Goal: Task Accomplishment & Management: Complete application form

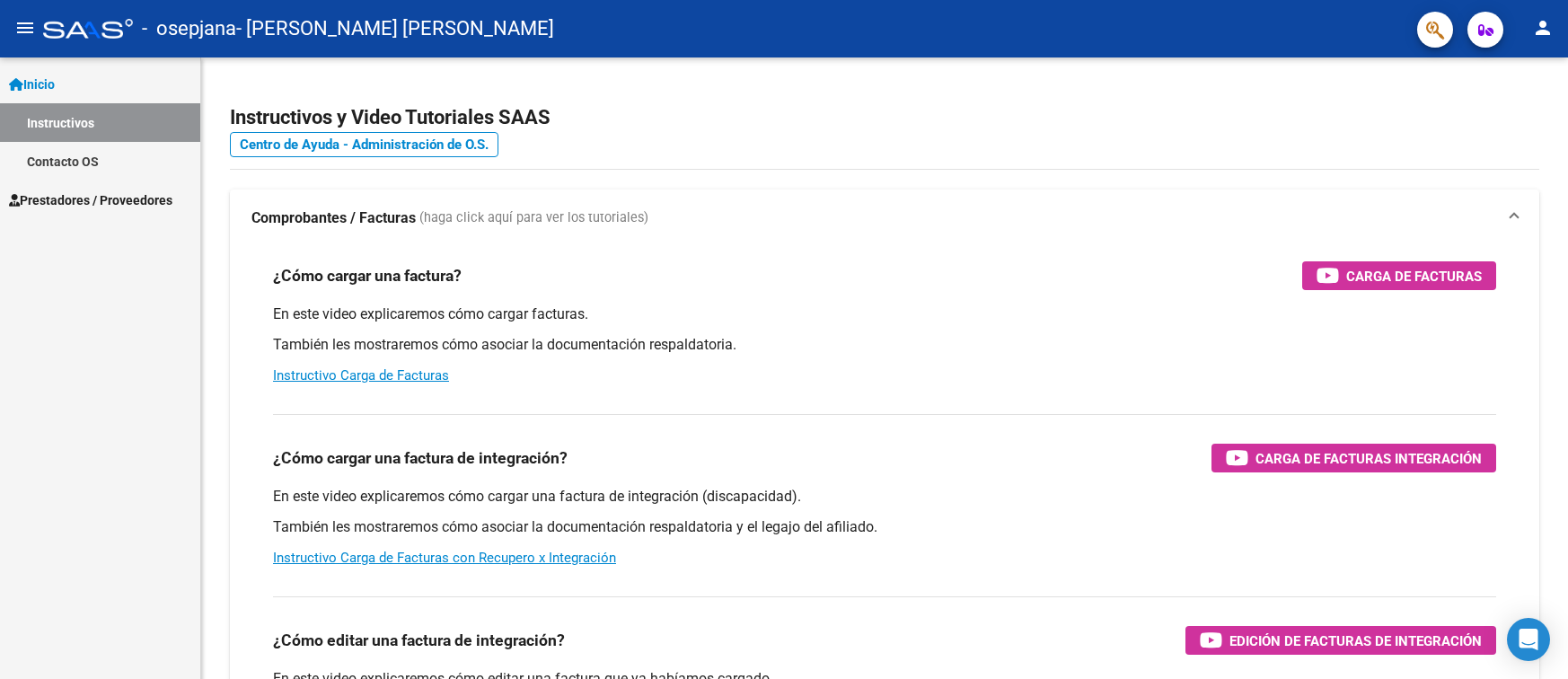
click at [118, 199] on span "Prestadores / Proveedores" at bounding box center [90, 200] width 164 height 20
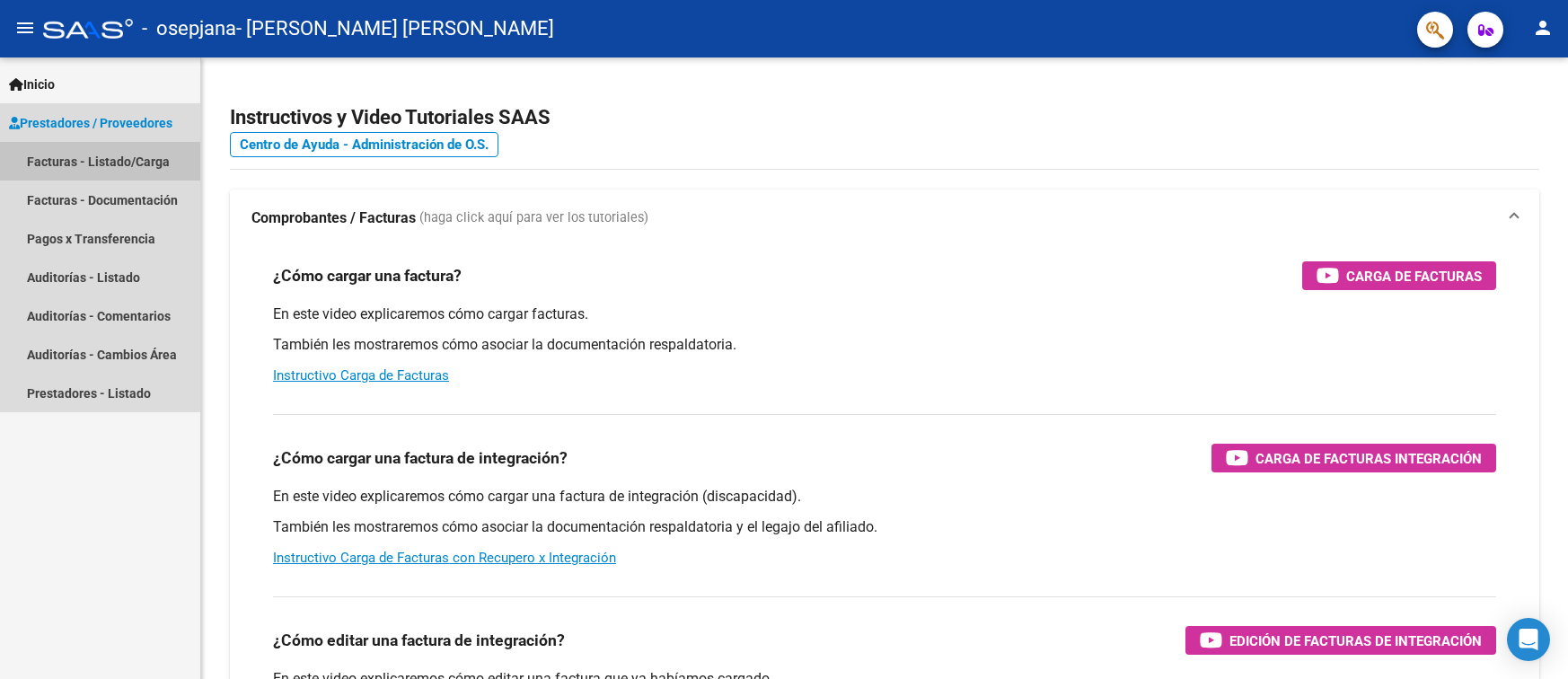
click at [127, 166] on link "Facturas - Listado/Carga" at bounding box center [99, 161] width 200 height 38
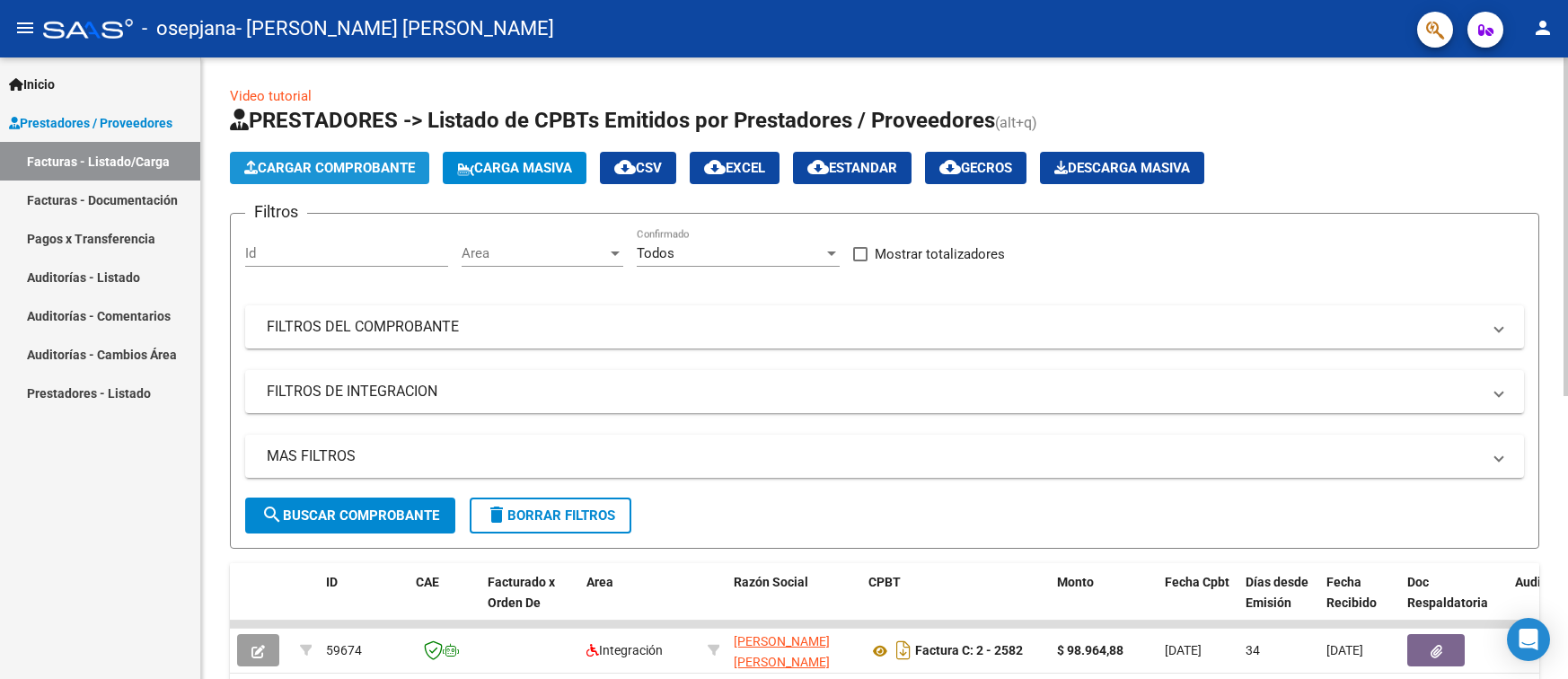
click at [363, 177] on button "Cargar Comprobante" at bounding box center [329, 168] width 199 height 33
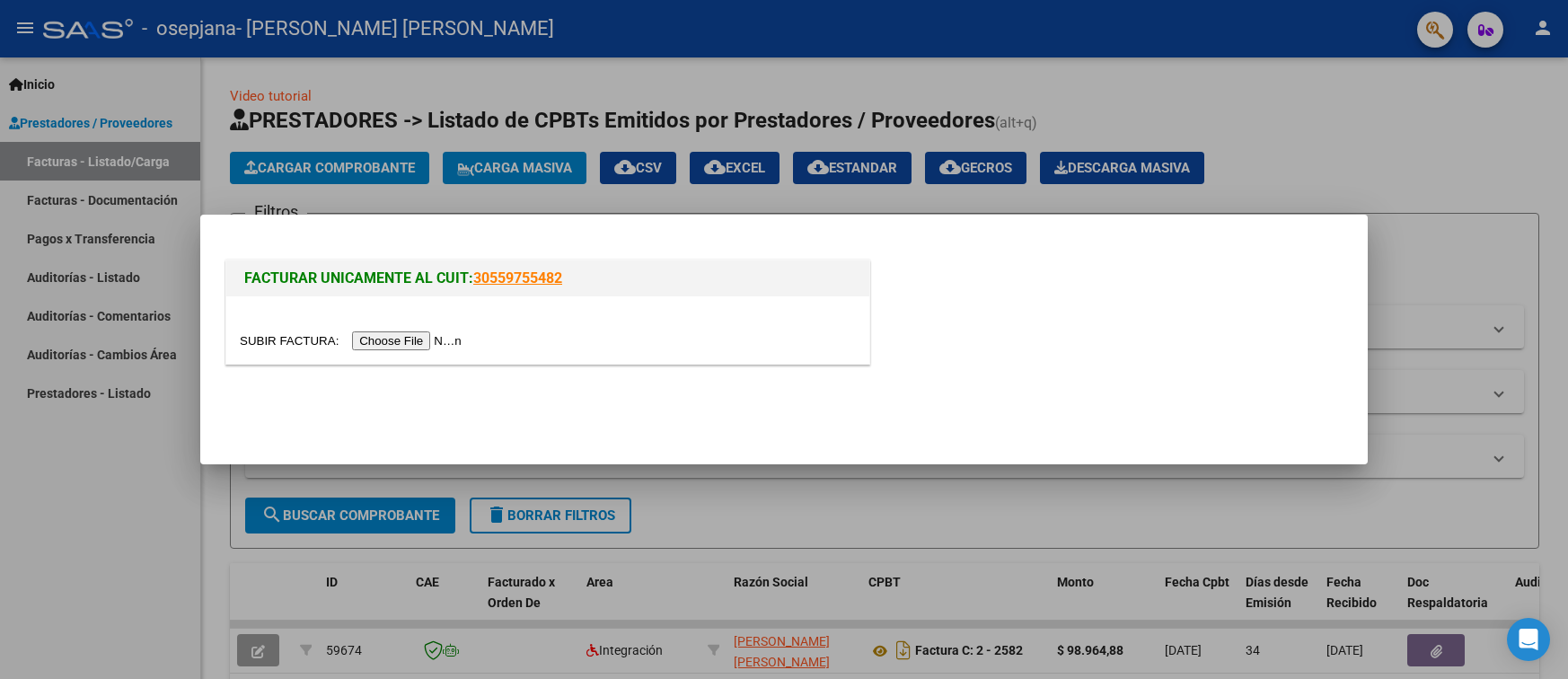
click at [404, 345] on input "file" at bounding box center [354, 340] width 228 height 19
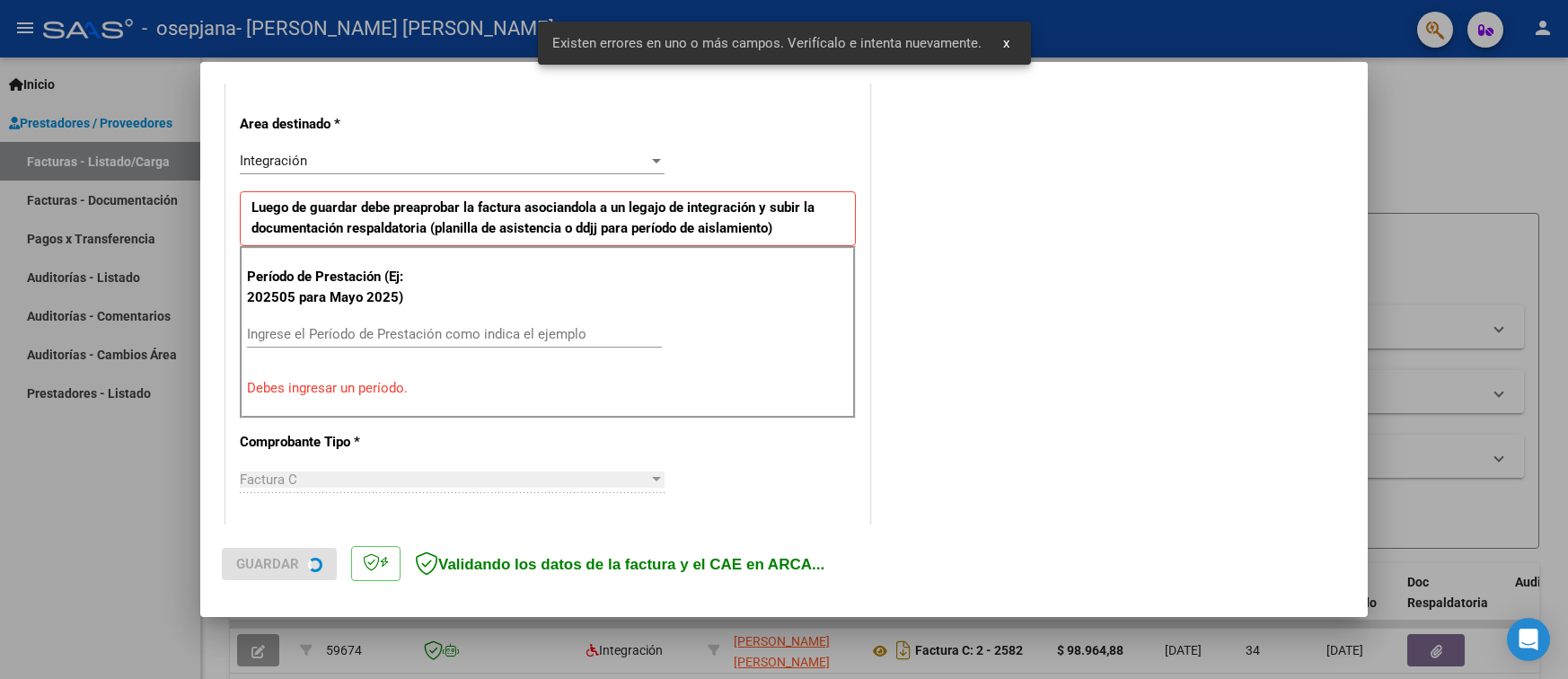
scroll to position [402, 0]
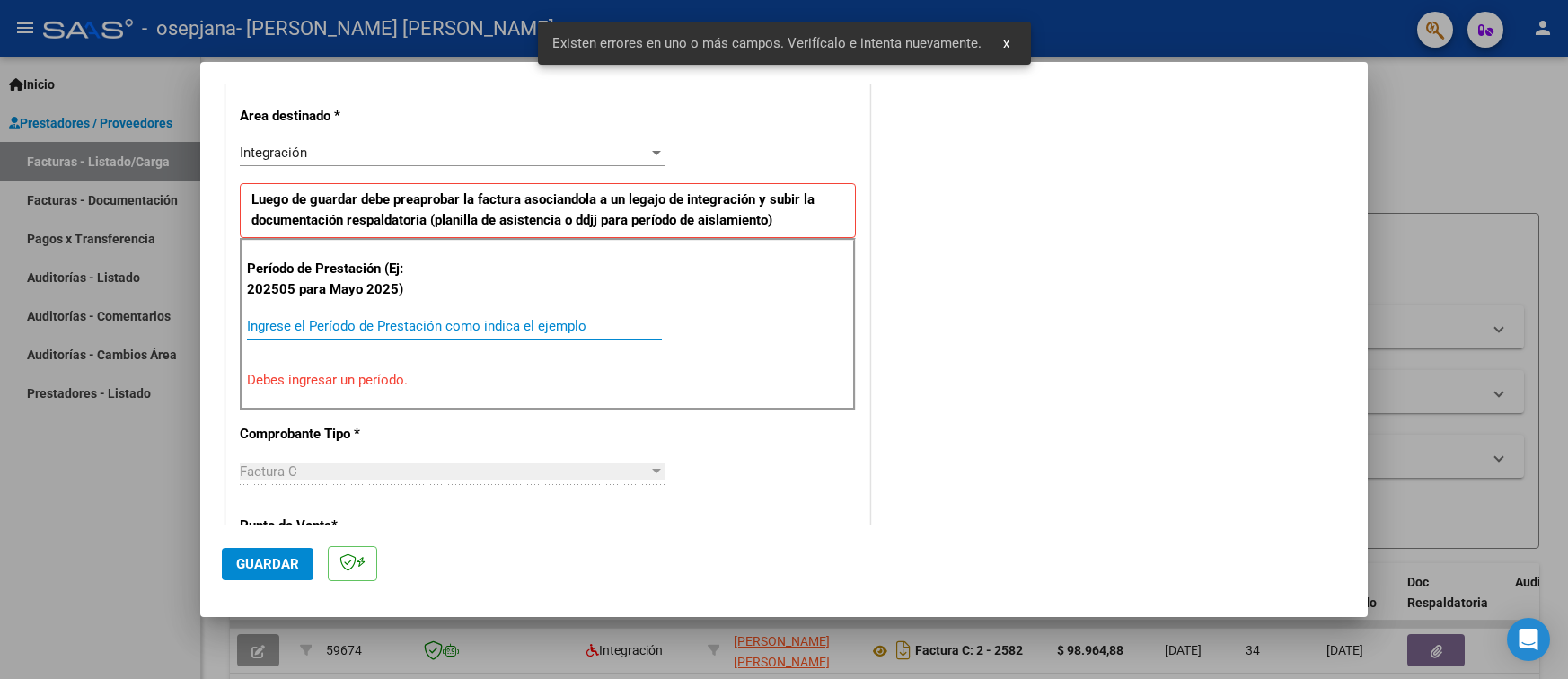
click at [302, 322] on input "Ingrese el Período de Prestación como indica el ejemplo" at bounding box center [454, 325] width 415 height 16
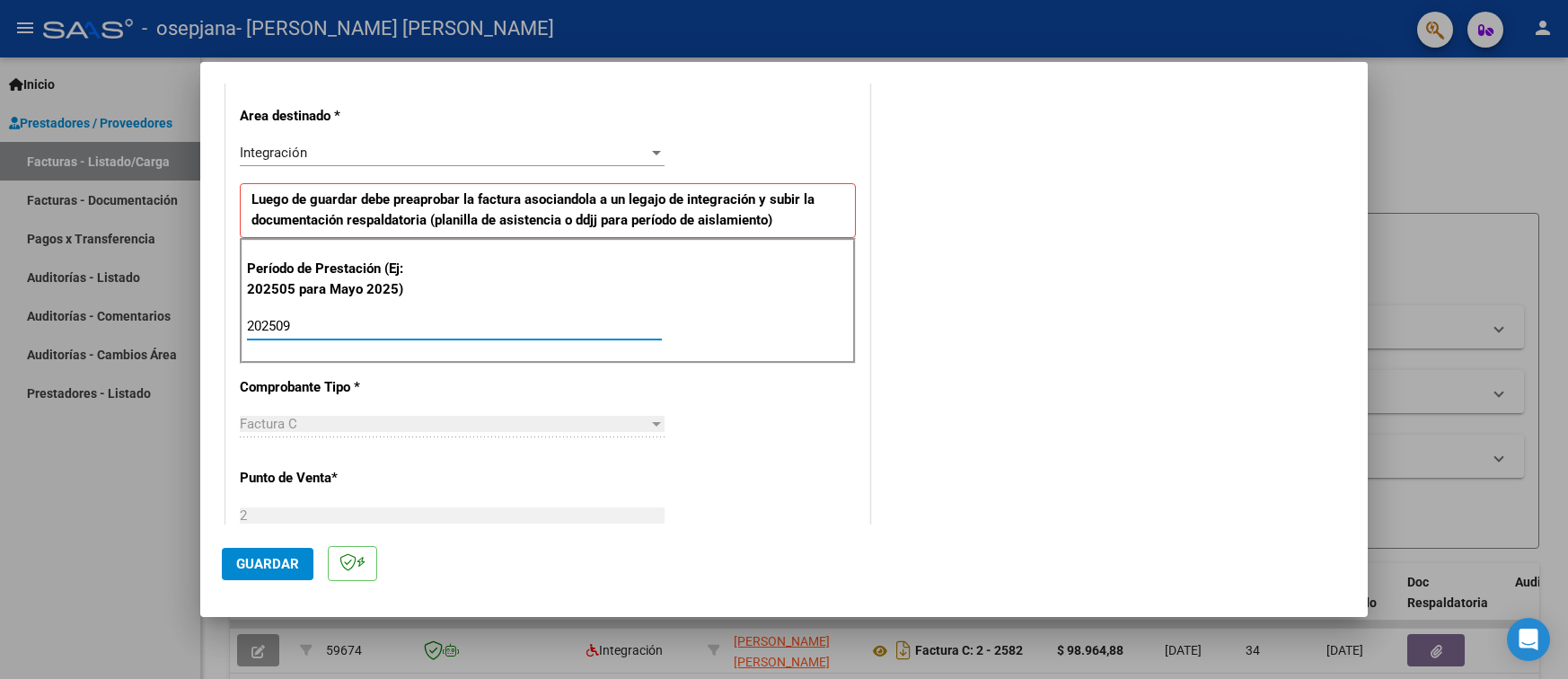
type input "202509"
click at [469, 389] on div "CUIT * 27-18079138-3 Ingresar CUIT ANALISIS PRESTADOR [PERSON_NAME] [PERSON_NAM…" at bounding box center [548, 582] width 643 height 1351
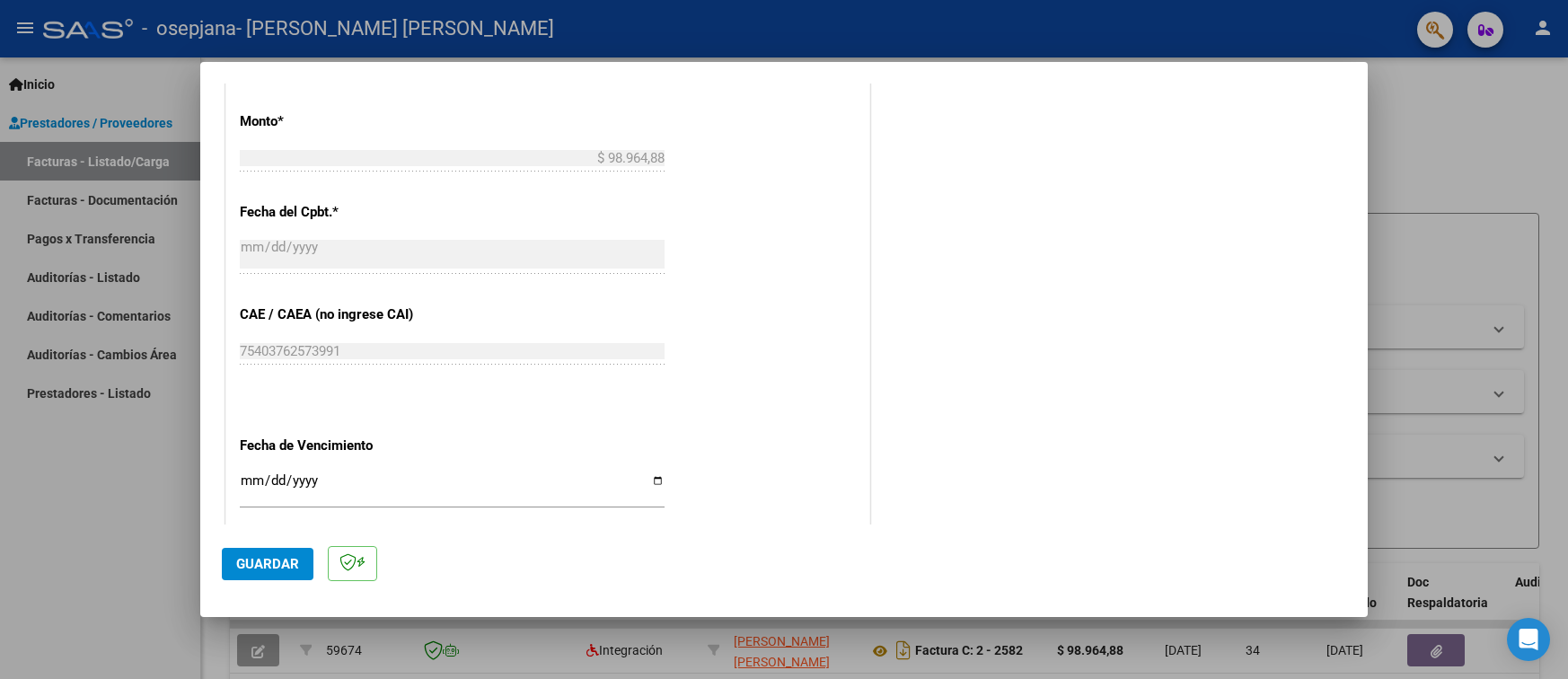
scroll to position [1030, 0]
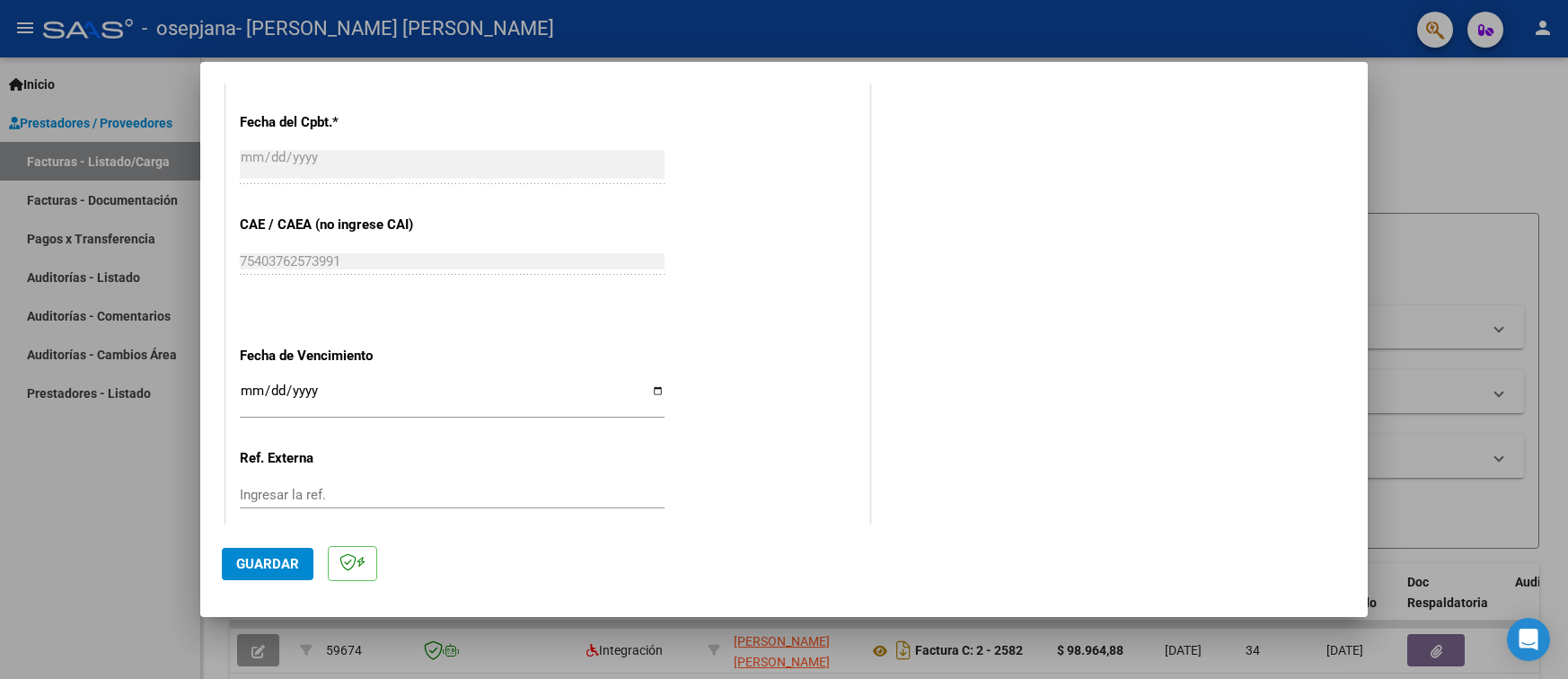
click at [653, 389] on input "Ingresar la fecha" at bounding box center [453, 398] width 425 height 29
type input "[DATE]"
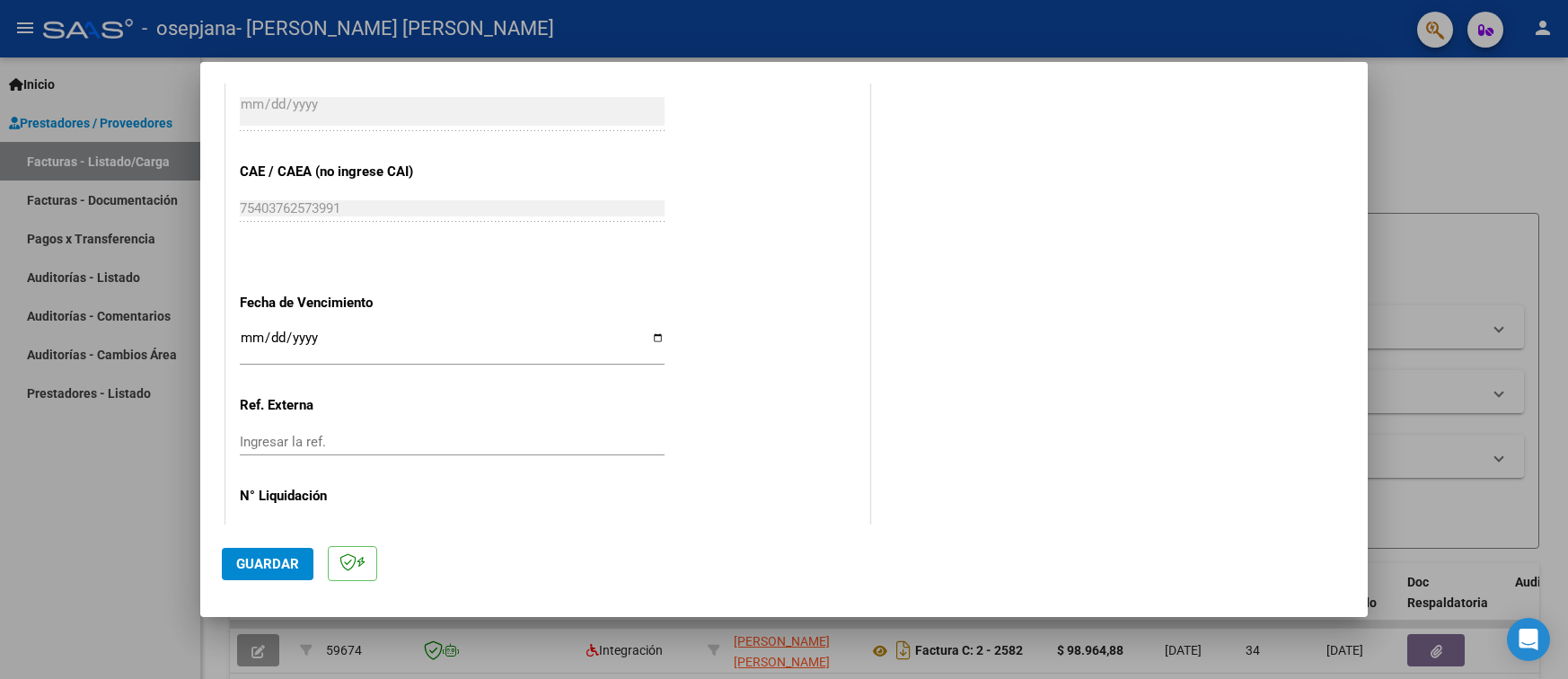
scroll to position [1135, 0]
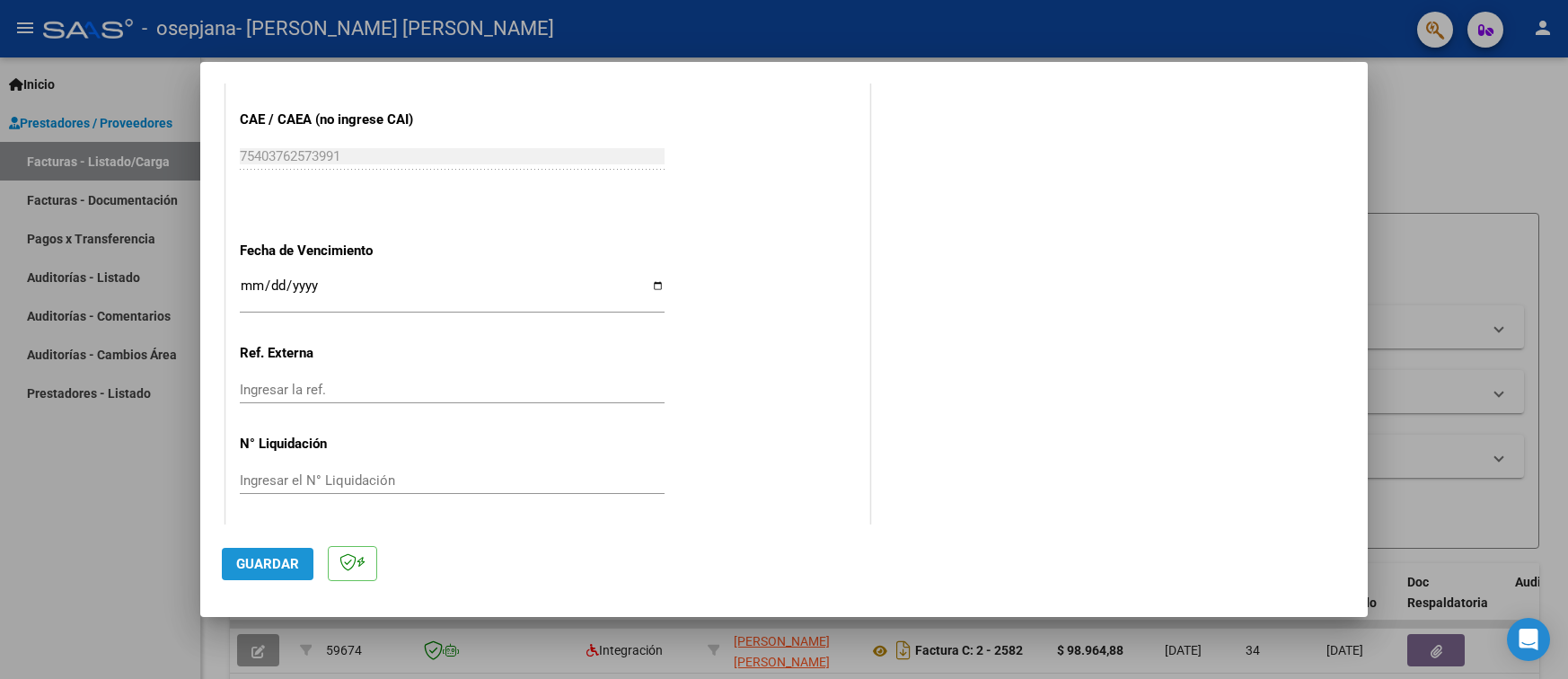
click at [270, 565] on span "Guardar" at bounding box center [268, 563] width 63 height 16
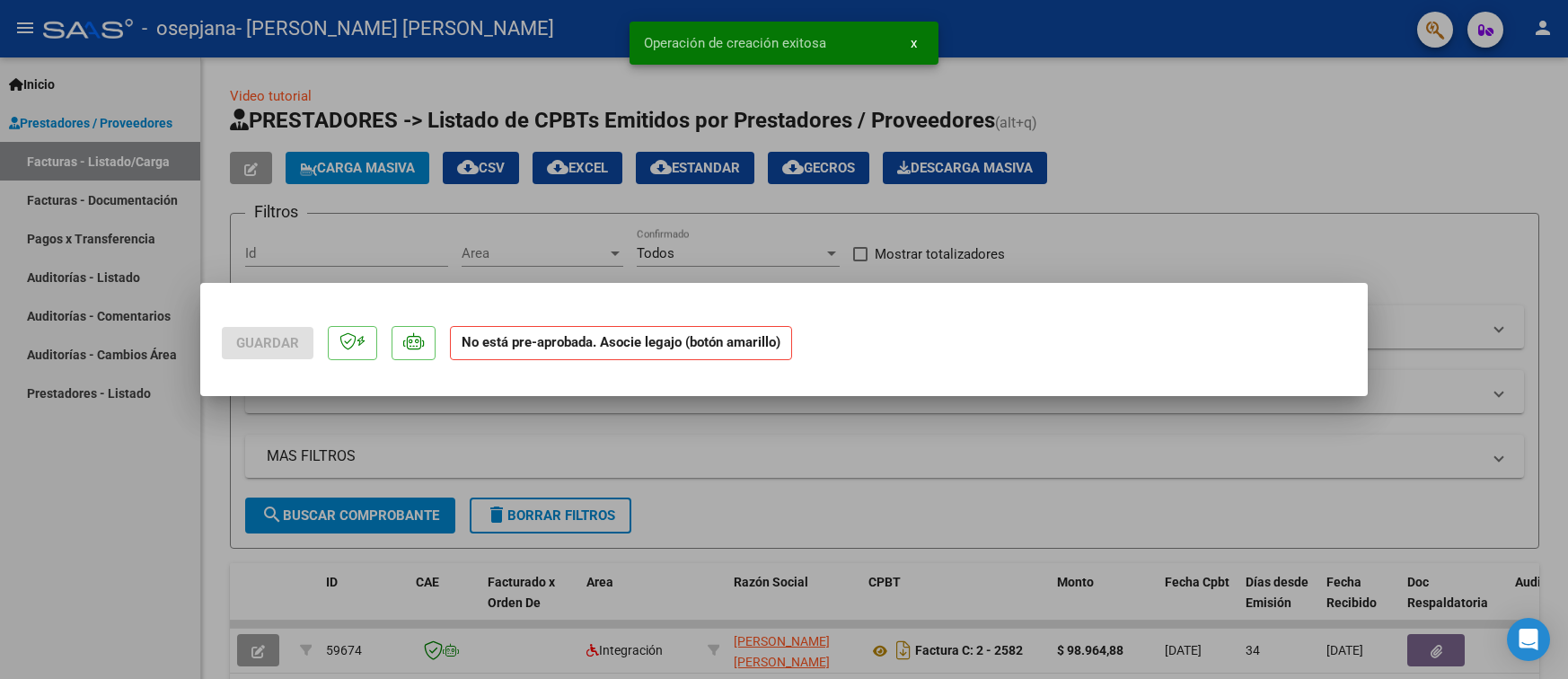
scroll to position [0, 0]
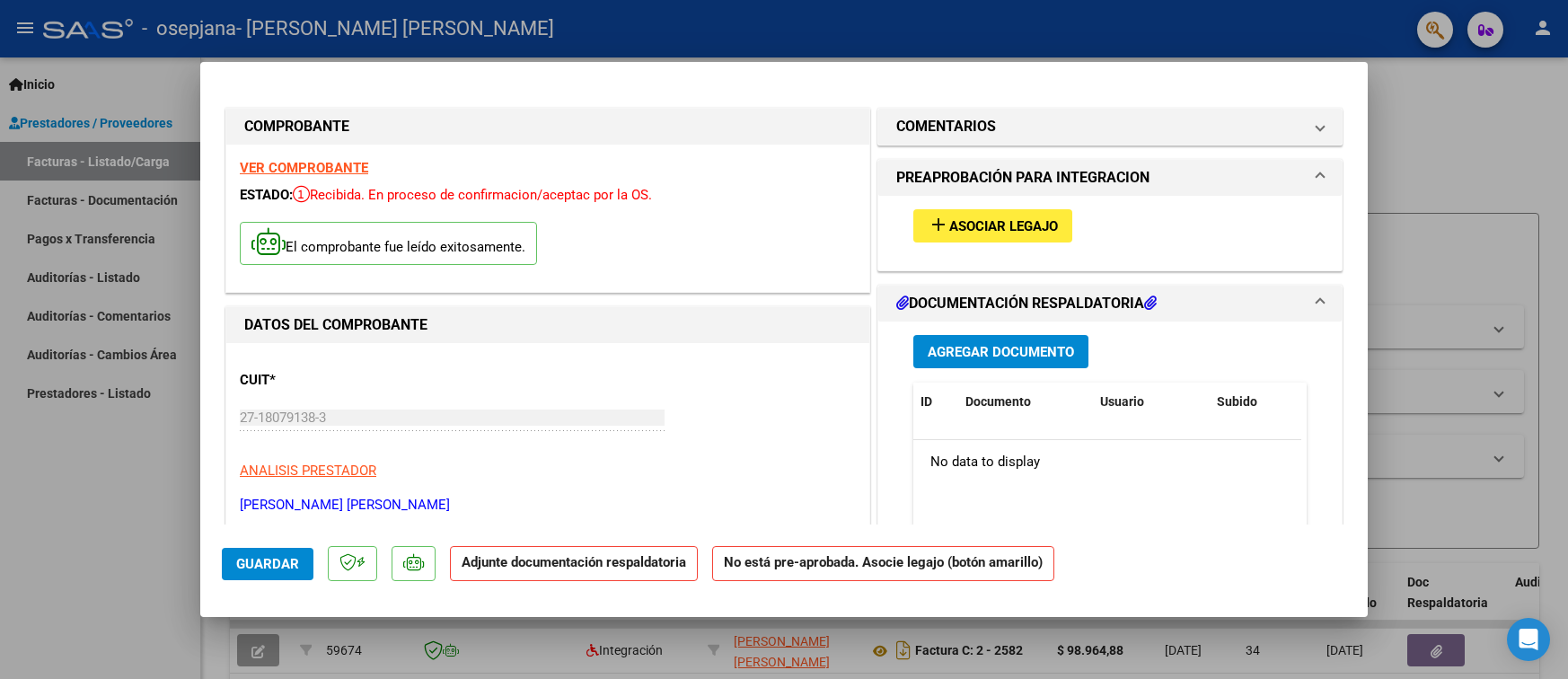
click at [962, 355] on span "Agregar Documento" at bounding box center [1001, 352] width 146 height 16
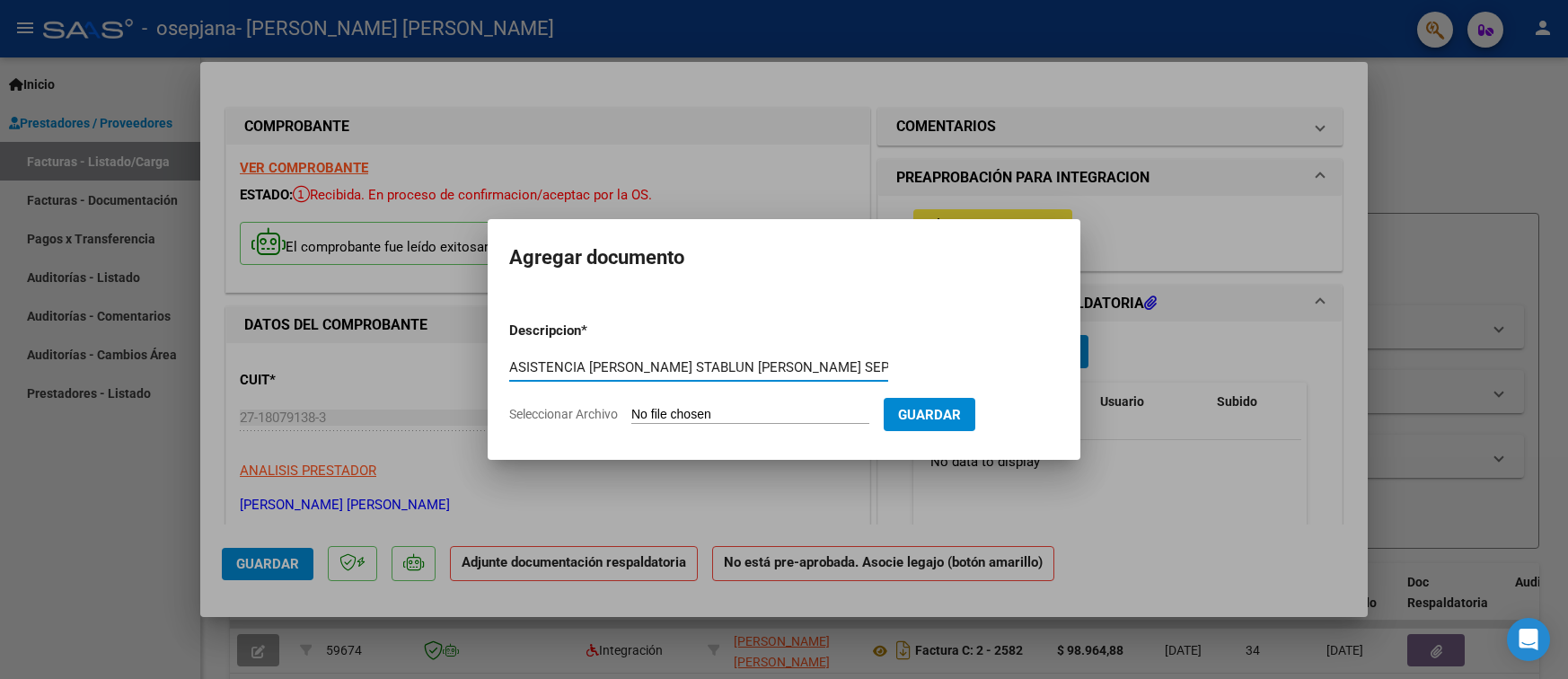
type input "ASISTENCIA [PERSON_NAME] STABLUN [PERSON_NAME] SEPTIEMBRE 2025"
click at [641, 408] on input "Seleccionar Archivo" at bounding box center [750, 415] width 238 height 17
type input "C:\fakepath\ASISTENCIA [PERSON_NAME] D SEPTIEMBRE 2025.pdf"
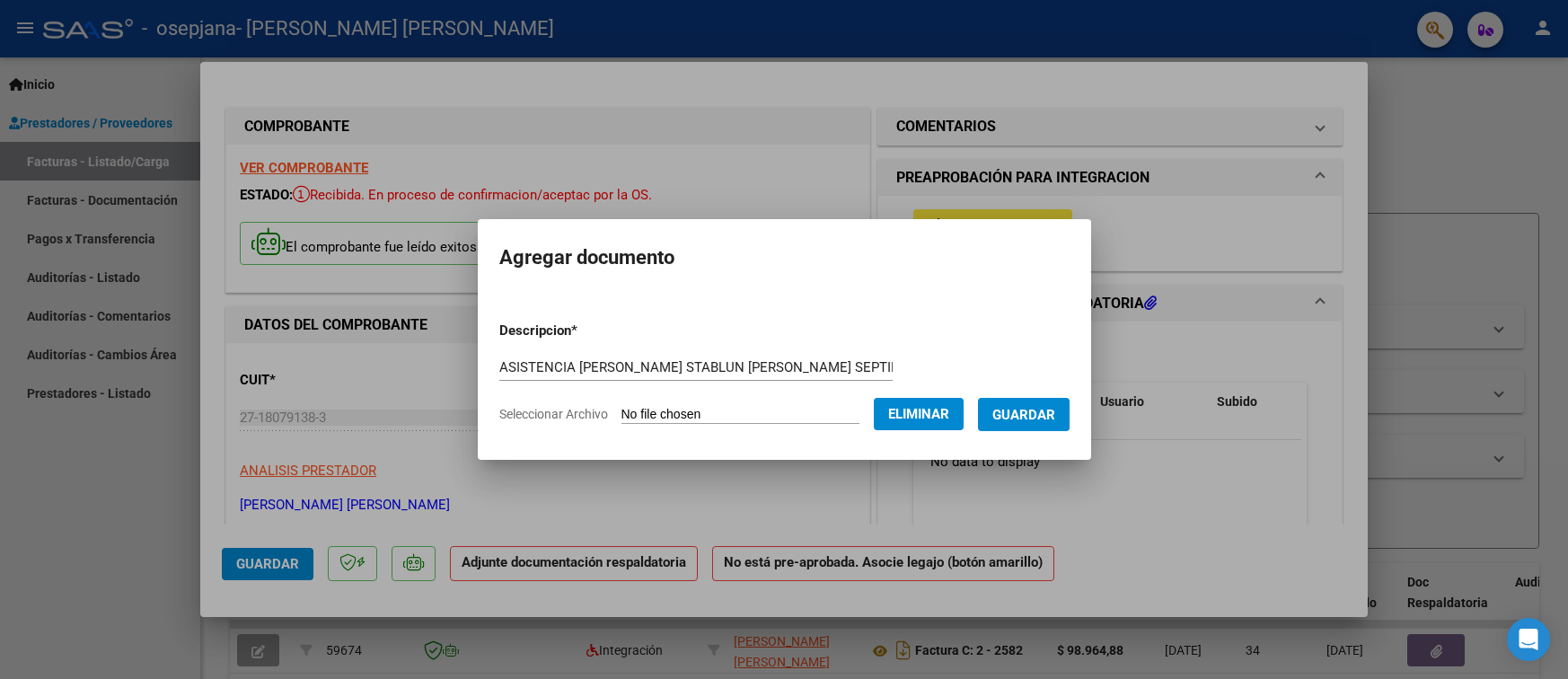
click at [1040, 410] on span "Guardar" at bounding box center [1024, 414] width 63 height 16
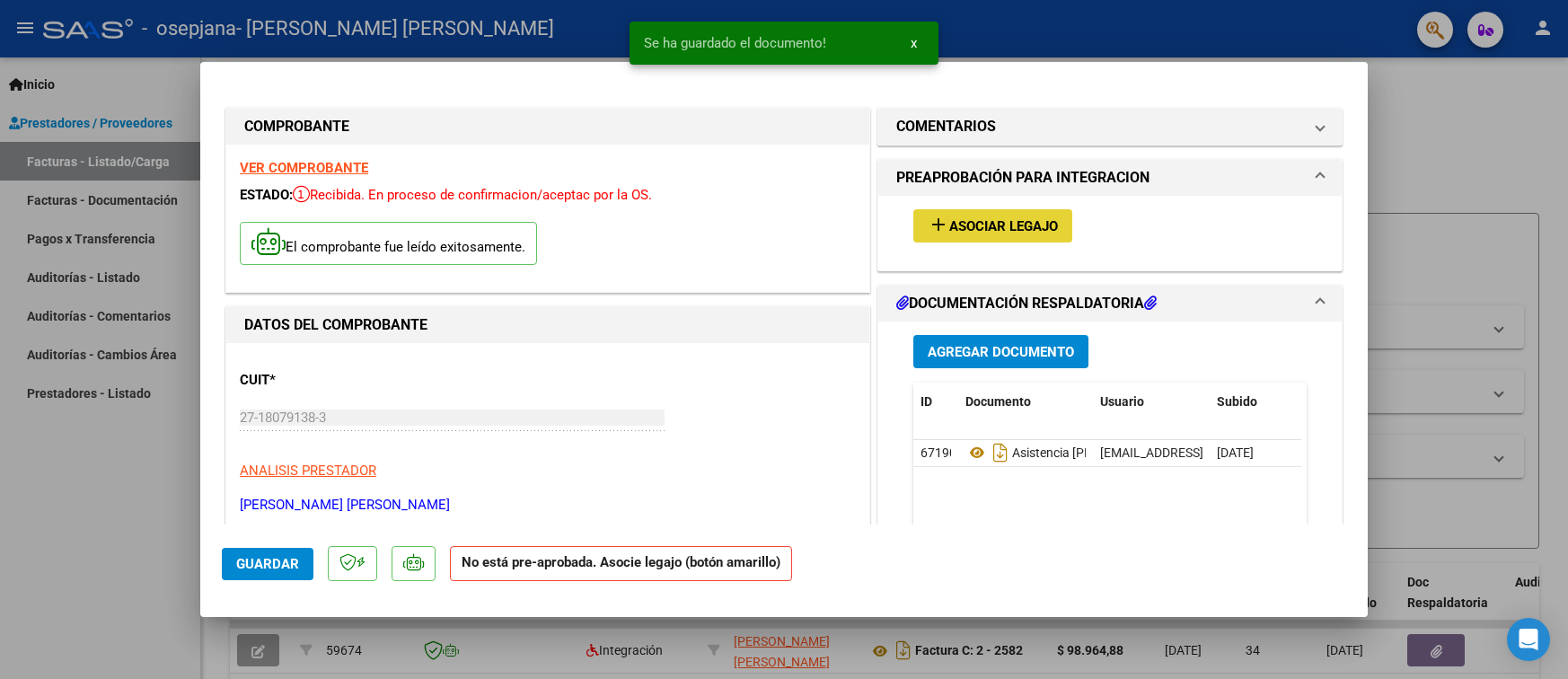
click at [974, 230] on span "Asociar Legajo" at bounding box center [1004, 226] width 109 height 16
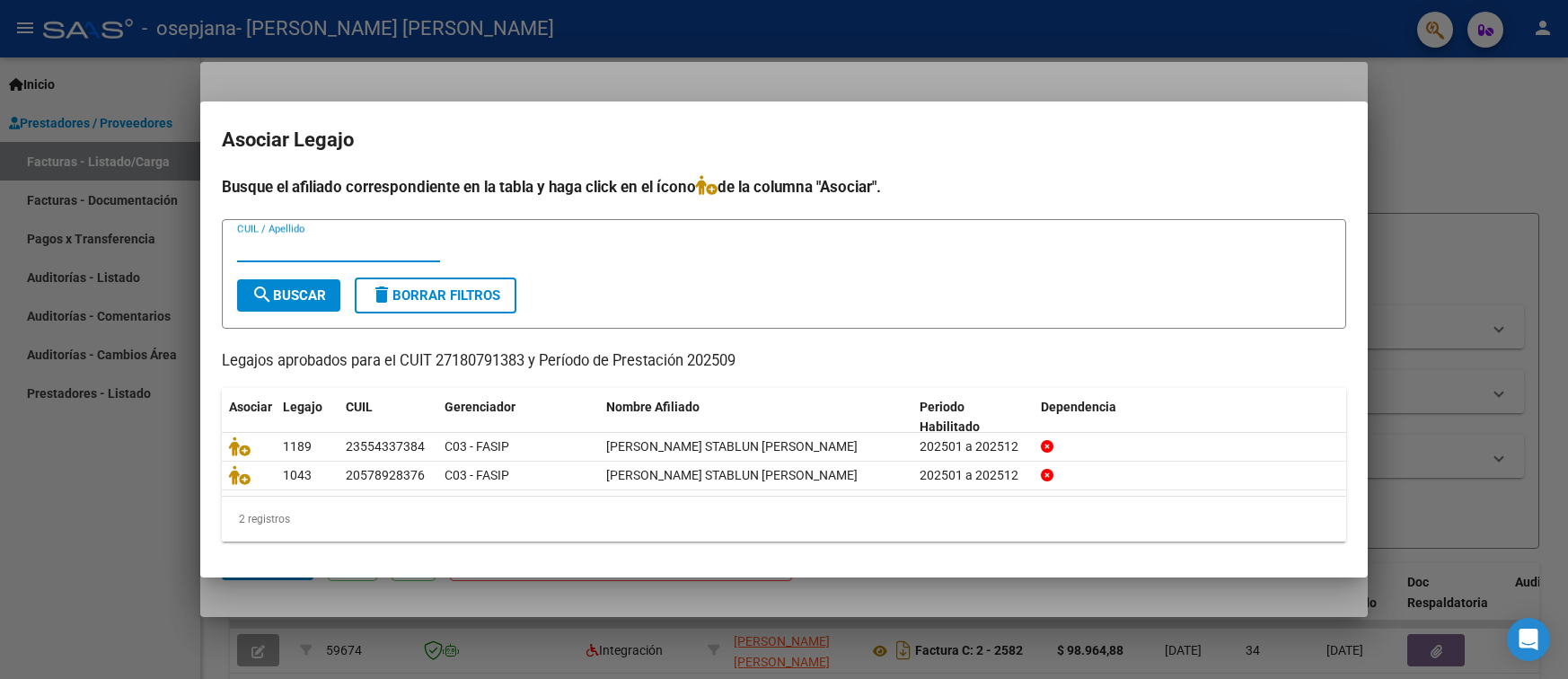
click at [905, 71] on div at bounding box center [784, 340] width 1568 height 679
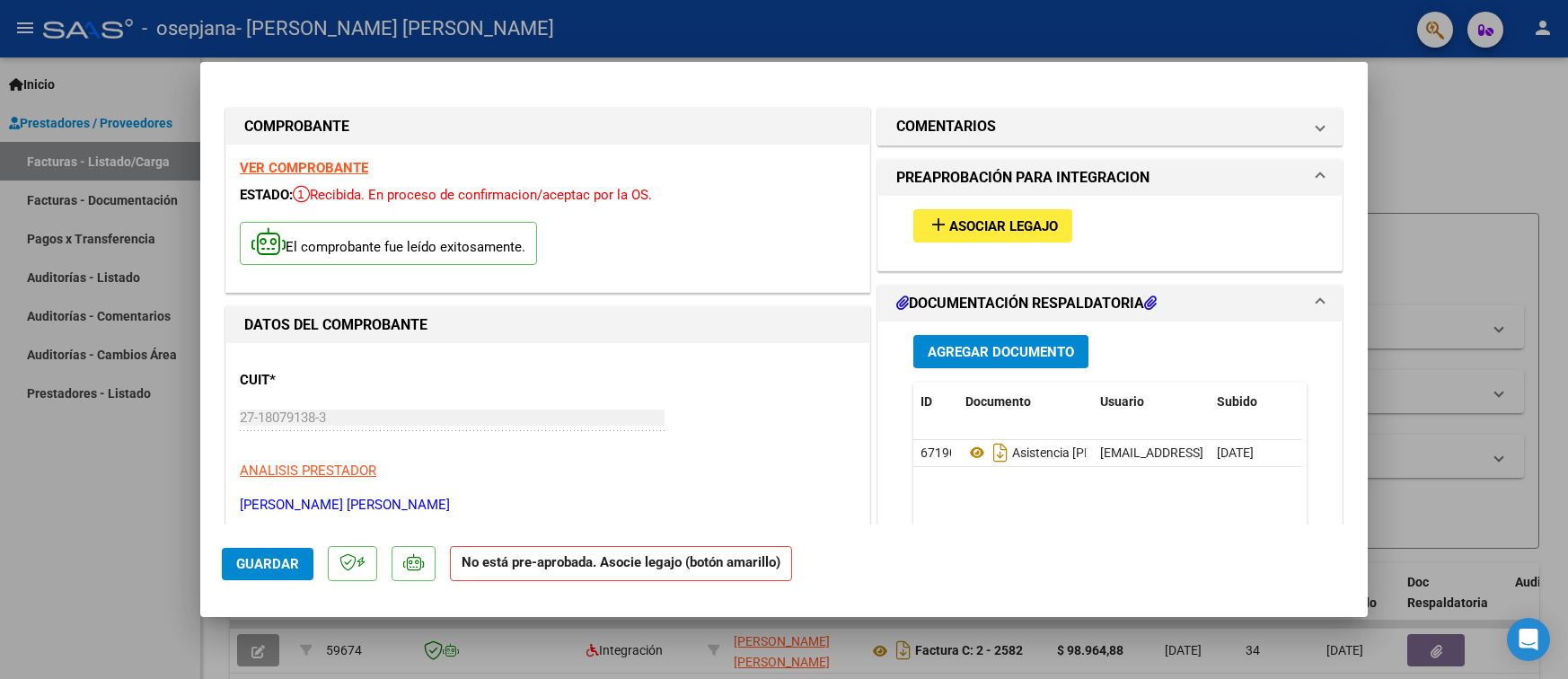
click at [974, 347] on span "Agregar Documento" at bounding box center [1001, 352] width 146 height 16
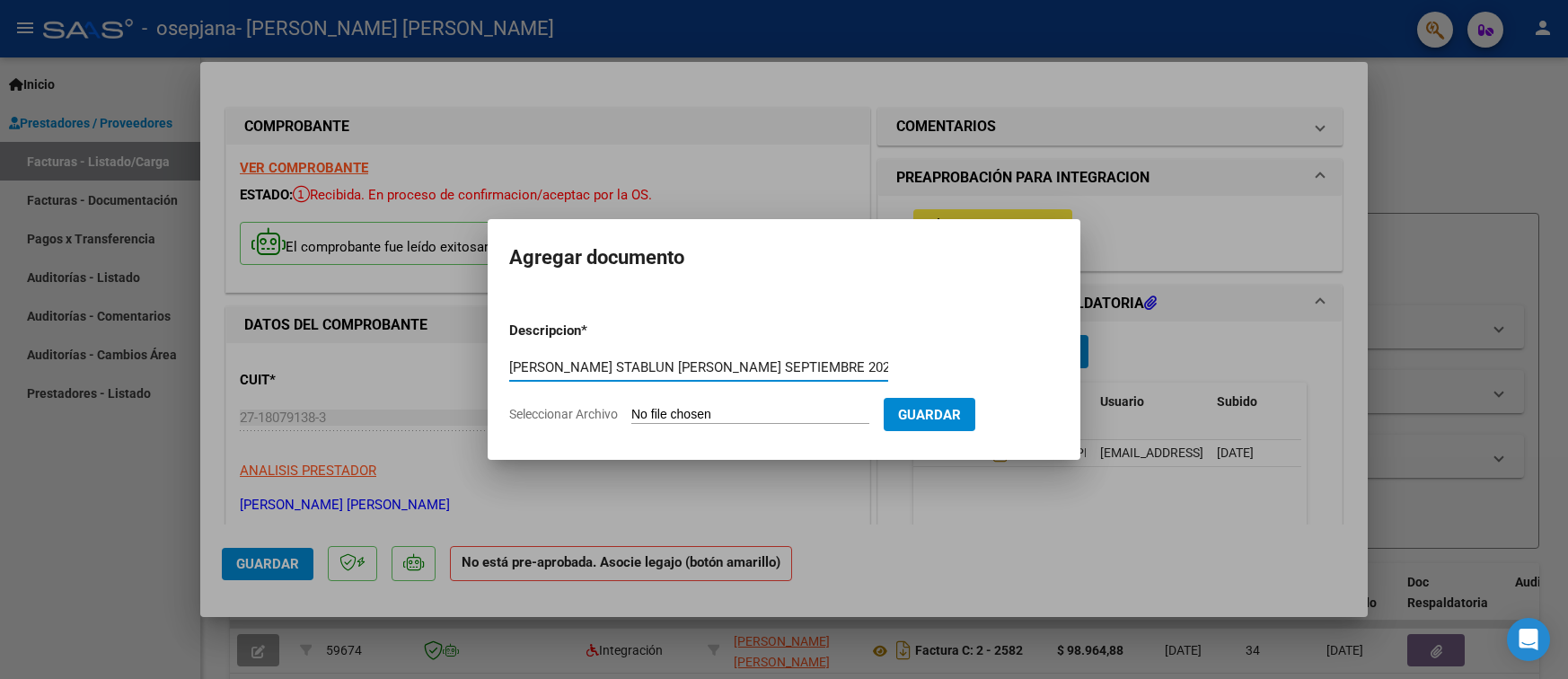
type input "[PERSON_NAME] STABLUN [PERSON_NAME] SEPTIEMBRE 2025"
click at [659, 413] on input "Seleccionar Archivo" at bounding box center [750, 415] width 238 height 17
type input "C:\fakepath\[PERSON_NAME] STABLUN [PERSON_NAME] SEPTIEMBRE 2025.pdf"
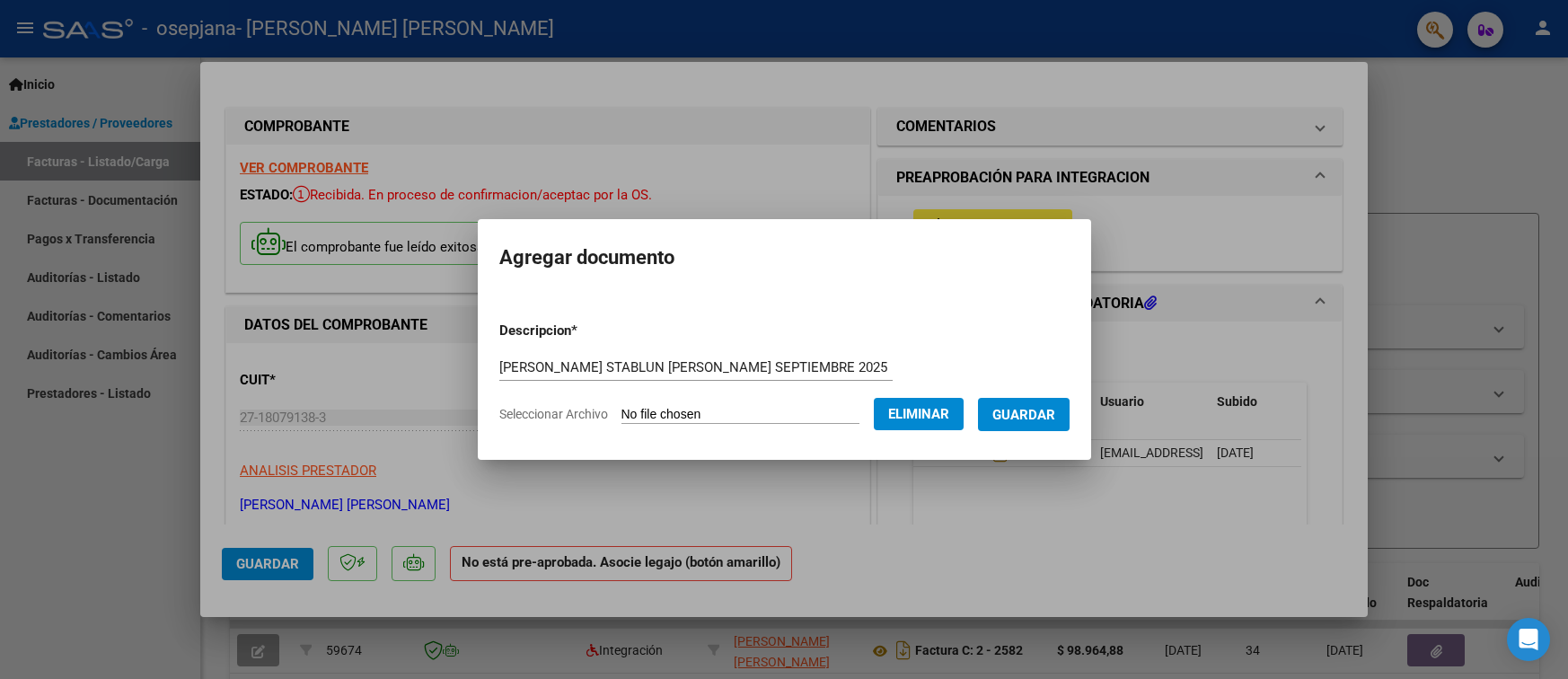
click at [1015, 410] on span "Guardar" at bounding box center [1024, 414] width 63 height 16
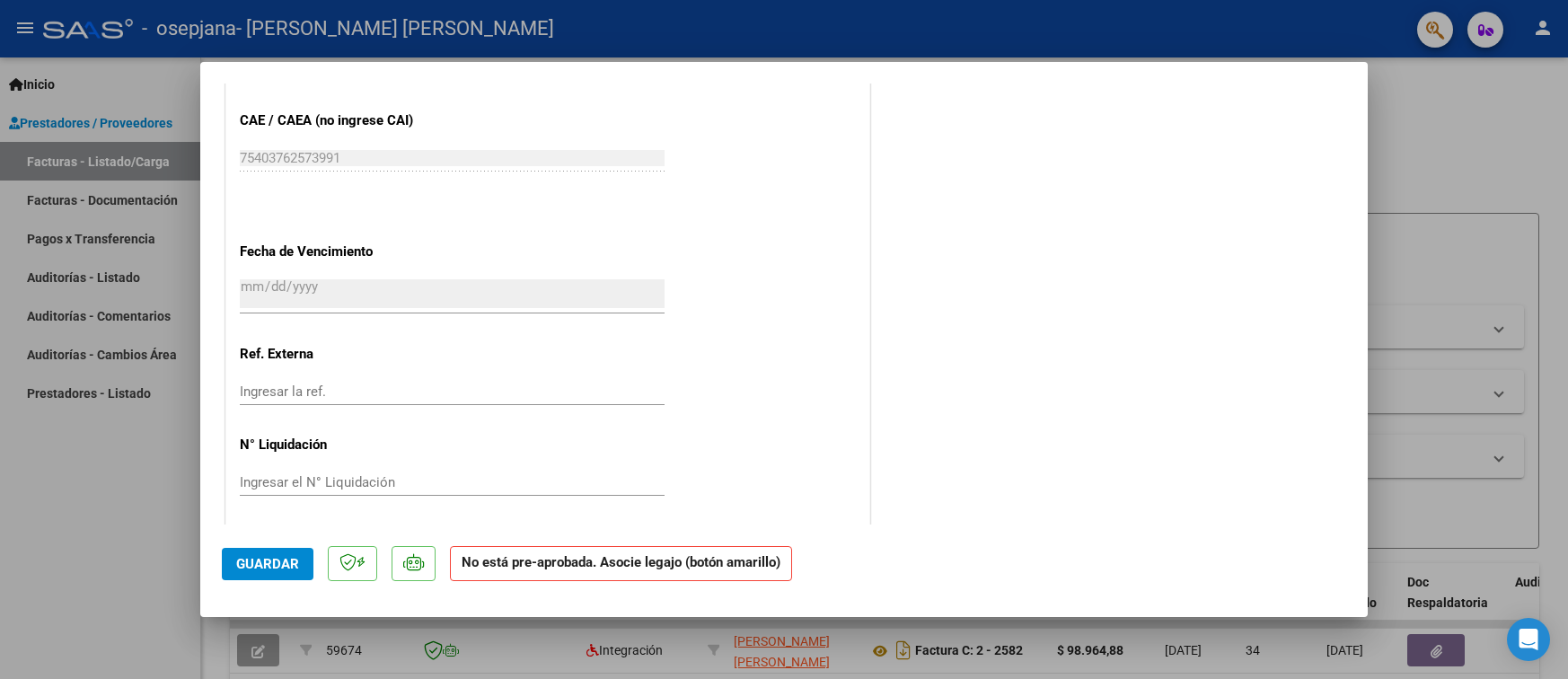
scroll to position [1115, 0]
click at [273, 559] on span "Guardar" at bounding box center [268, 563] width 63 height 16
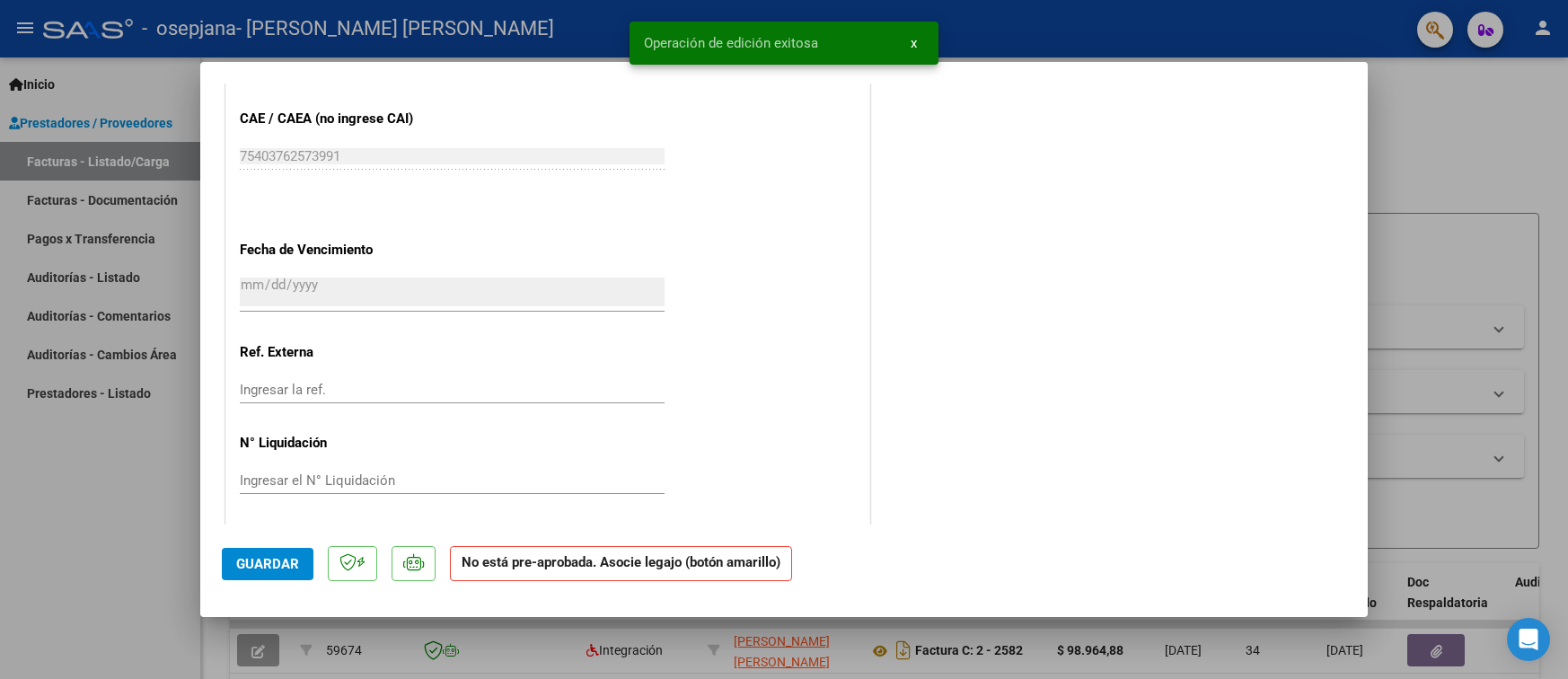
click at [1406, 107] on div at bounding box center [784, 340] width 1568 height 679
type input "$ 0,00"
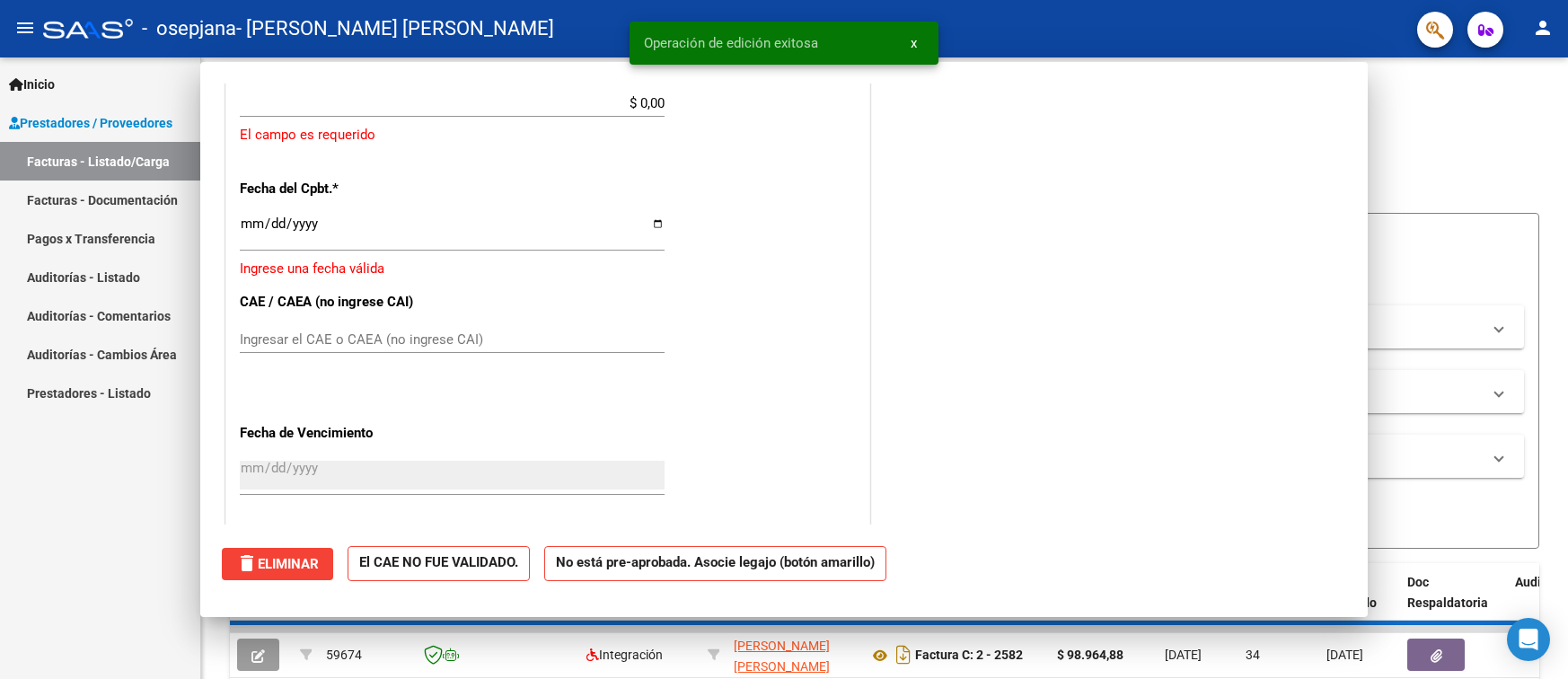
scroll to position [1062, 0]
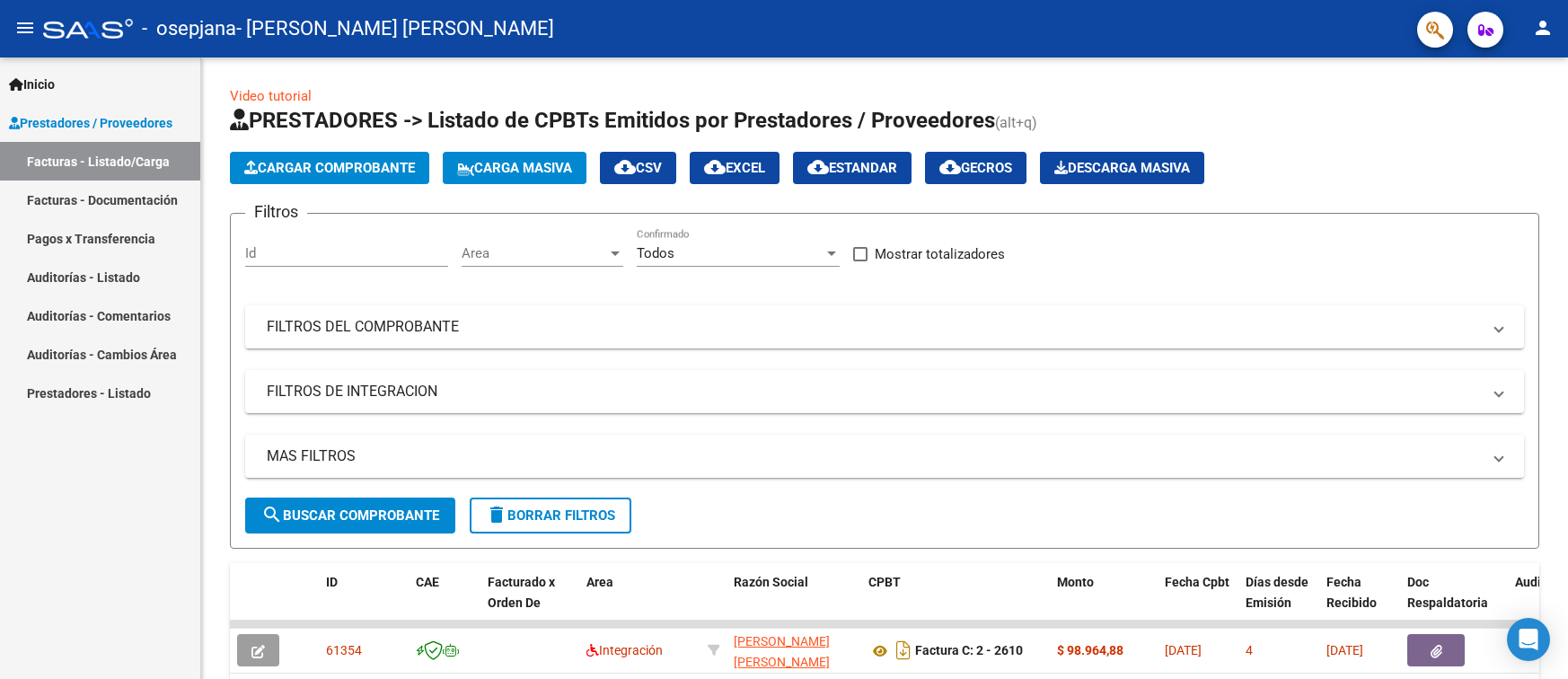
click at [693, 28] on div "- osepjana - [PERSON_NAME] [PERSON_NAME]" at bounding box center [722, 28] width 1359 height 39
click at [312, 172] on span "Cargar Comprobante" at bounding box center [329, 167] width 170 height 16
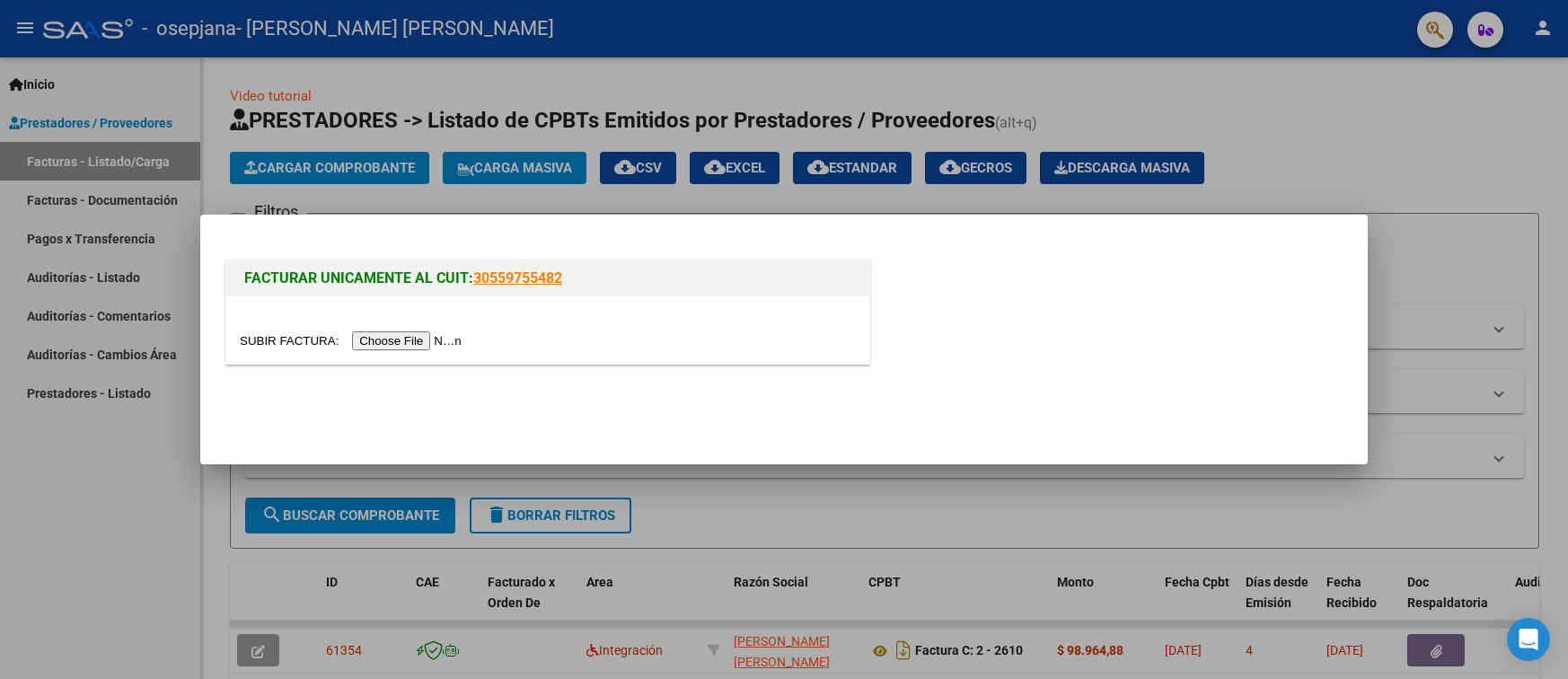
click at [378, 339] on input "file" at bounding box center [354, 340] width 228 height 19
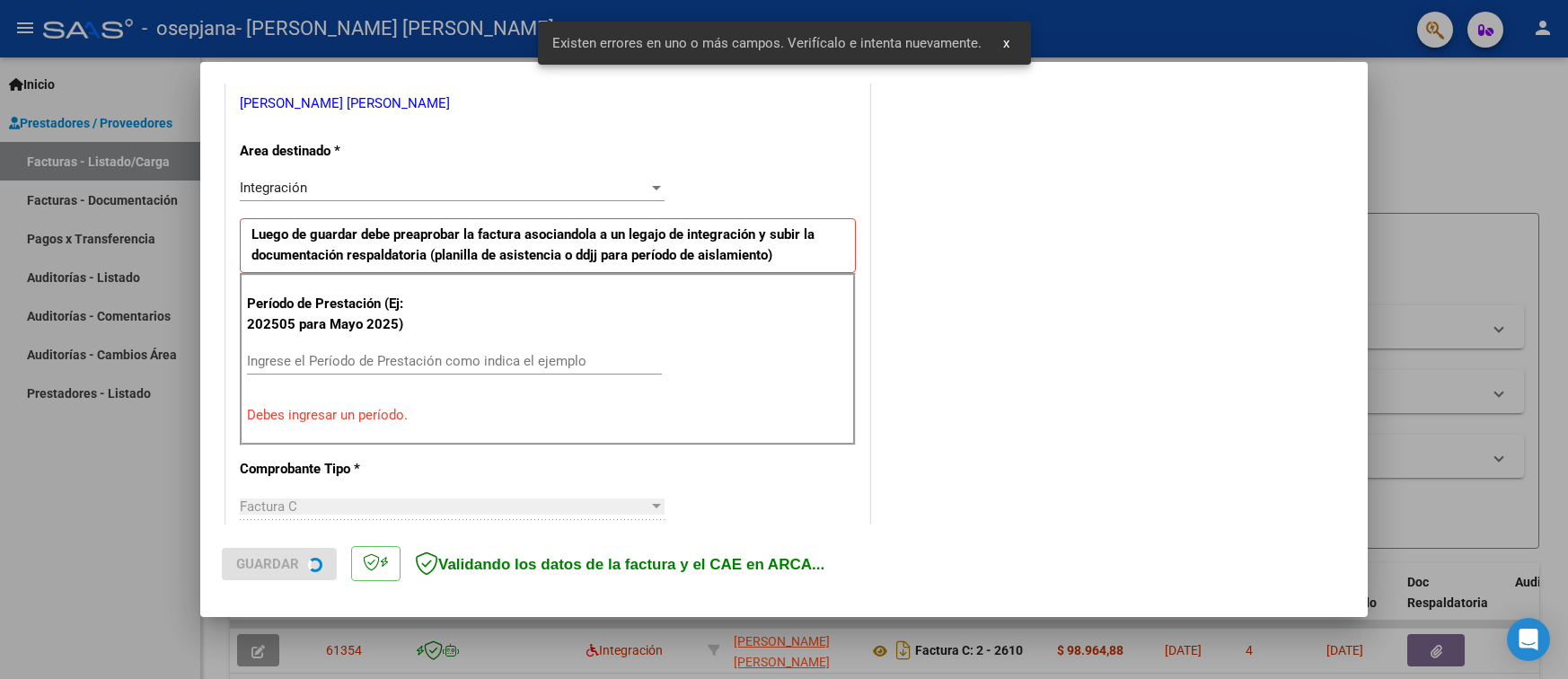
scroll to position [368, 0]
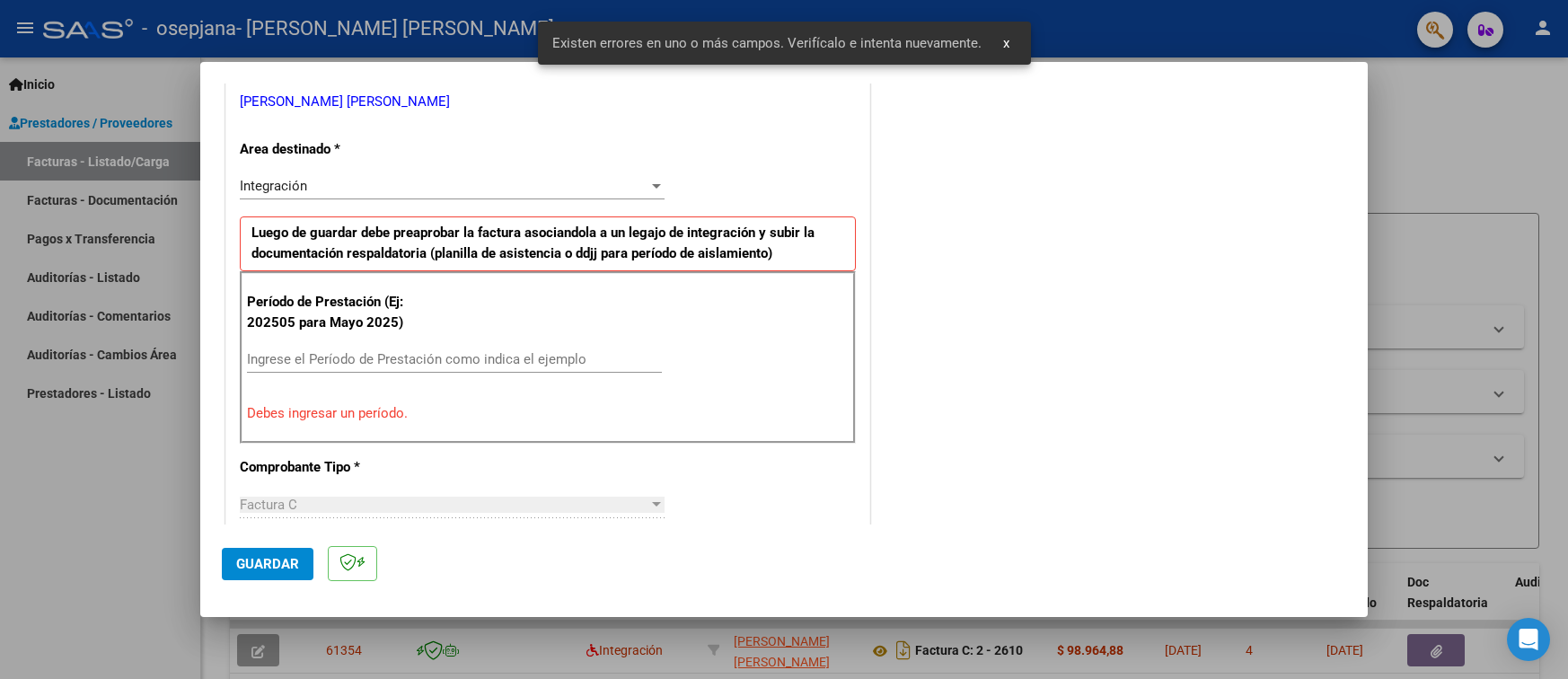
click at [298, 355] on input "Ingrese el Período de Prestación como indica el ejemplo" at bounding box center [454, 359] width 415 height 16
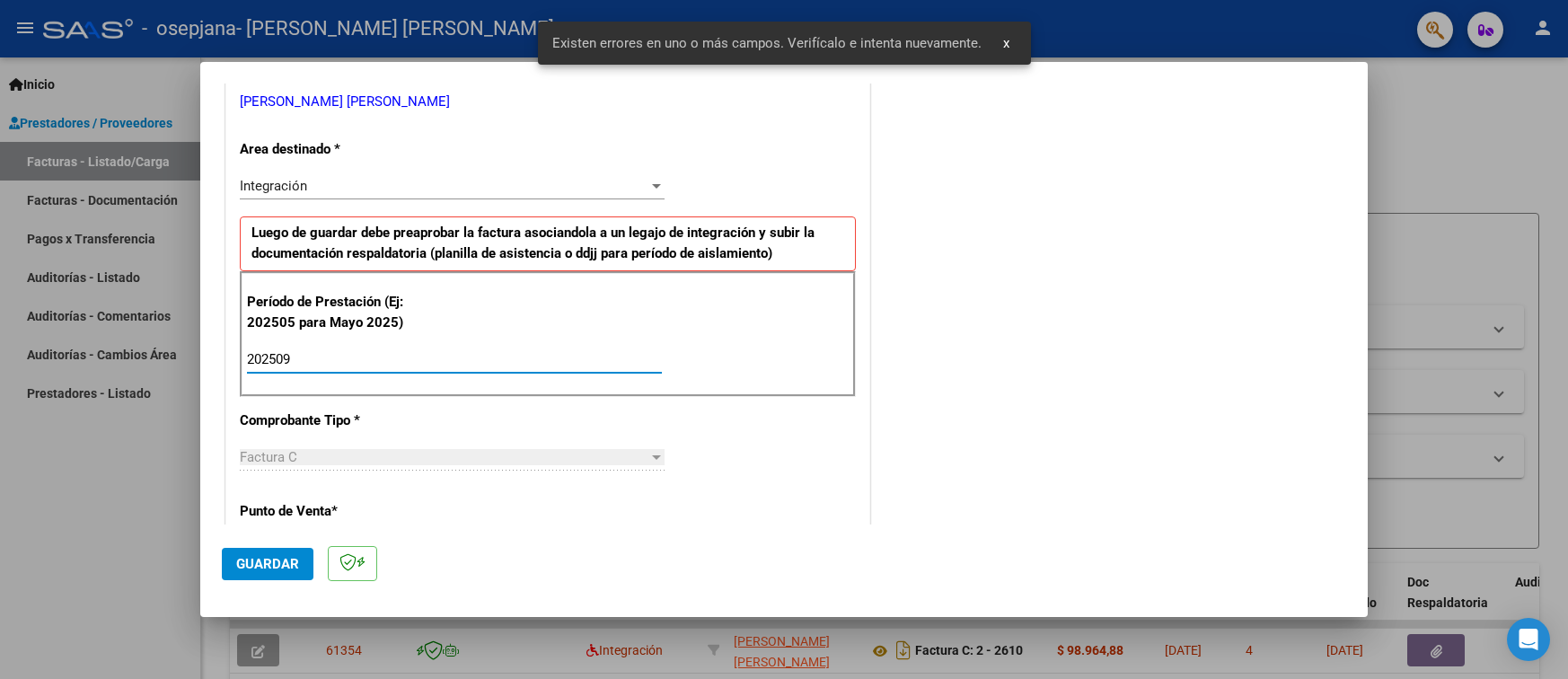
type input "202509"
click at [391, 421] on p "Comprobante Tipo *" at bounding box center [332, 421] width 185 height 21
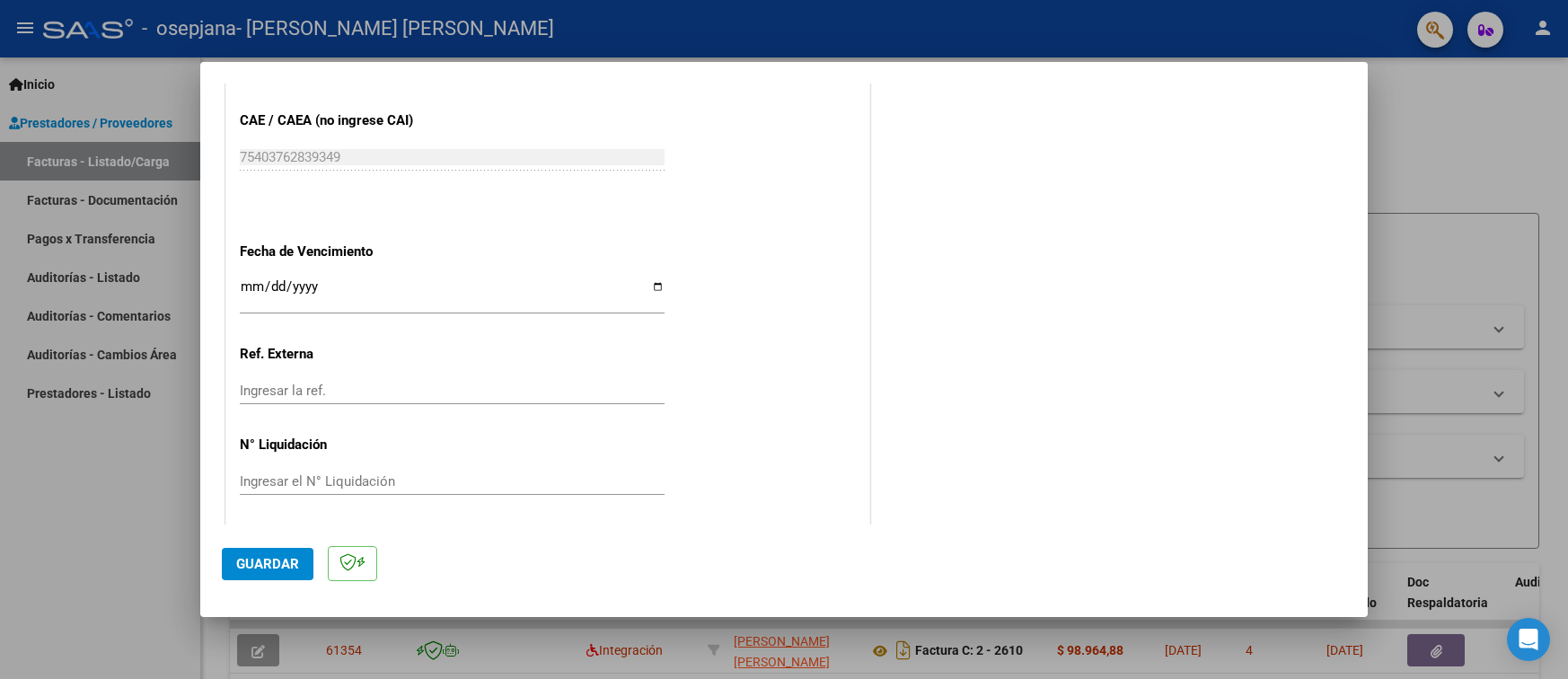
scroll to position [1135, 0]
click at [652, 285] on input "Ingresar la fecha" at bounding box center [453, 293] width 425 height 29
type input "[DATE]"
click at [287, 566] on span "Guardar" at bounding box center [268, 563] width 63 height 16
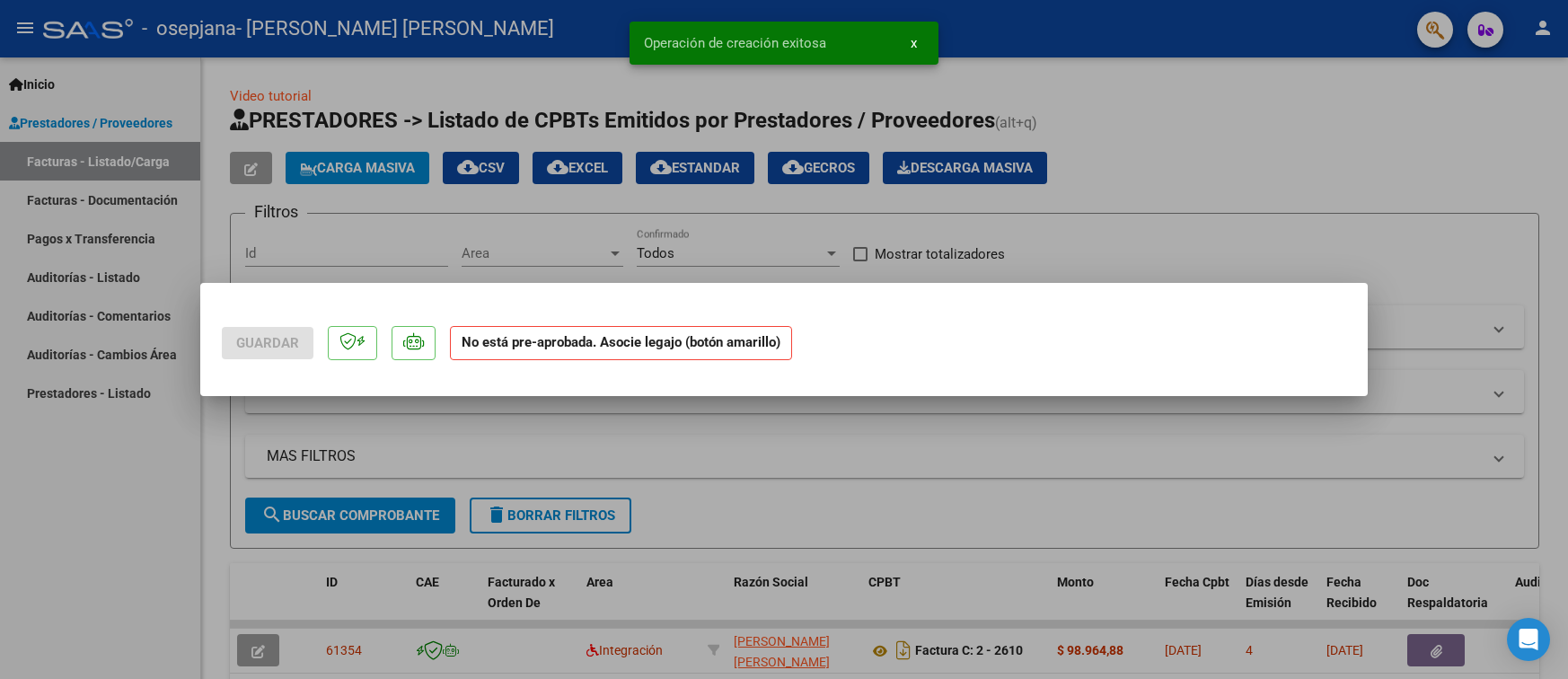
scroll to position [0, 0]
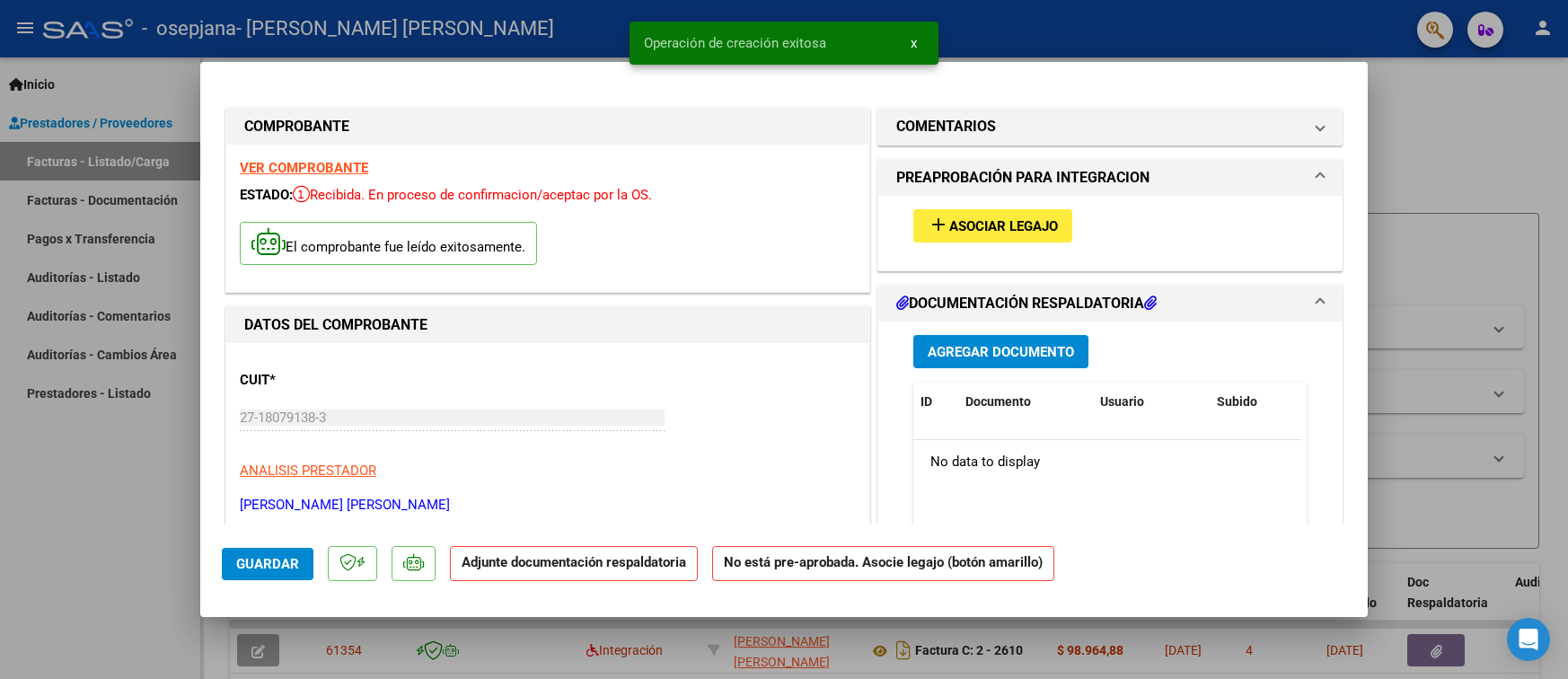
click at [931, 353] on span "Agregar Documento" at bounding box center [1001, 352] width 146 height 16
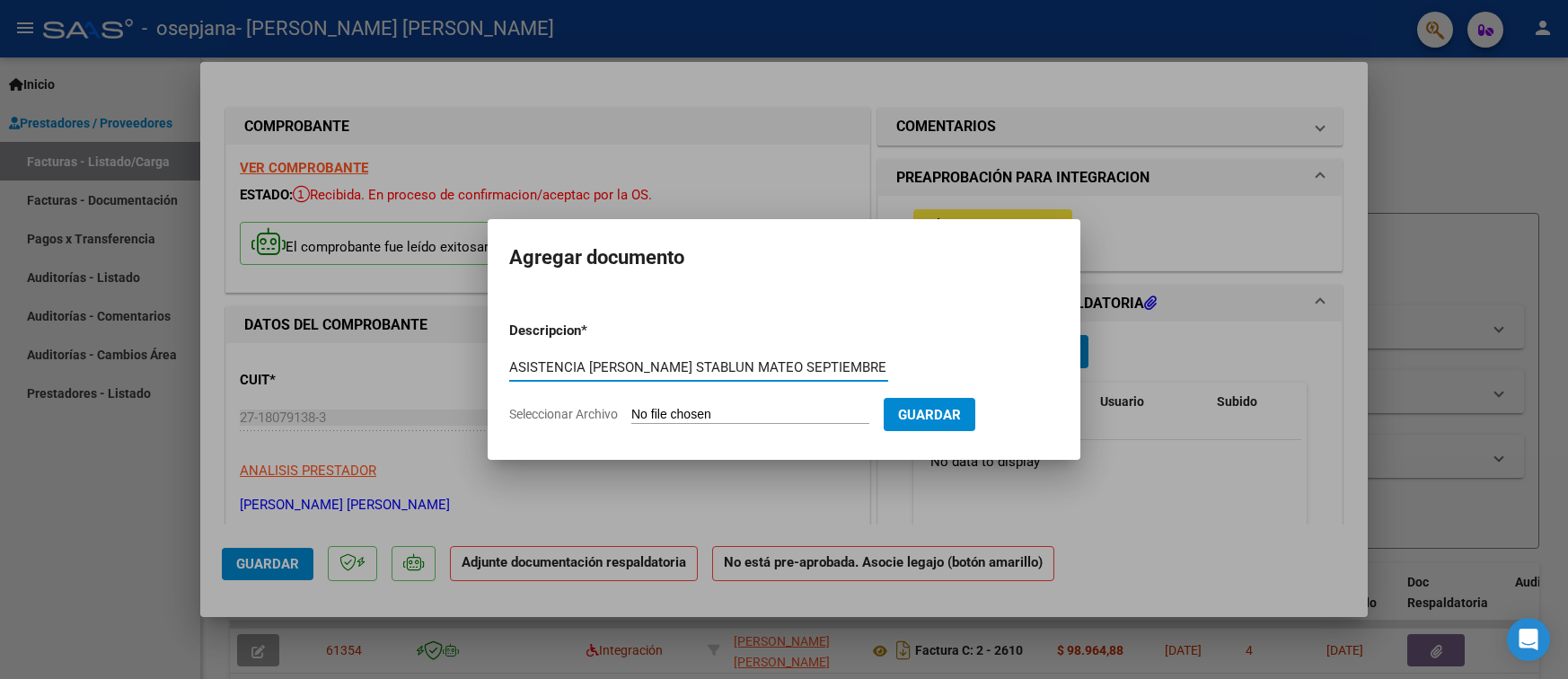
type input "ASISTENCIA [PERSON_NAME] STABLUN MATEO SEPTIEMBRE 2025"
click at [657, 413] on input "Seleccionar Archivo" at bounding box center [750, 415] width 238 height 17
type input "C:\fakepath\ASISTENCIA [PERSON_NAME] MATEO SEPTIEMBRE 2025.pdf"
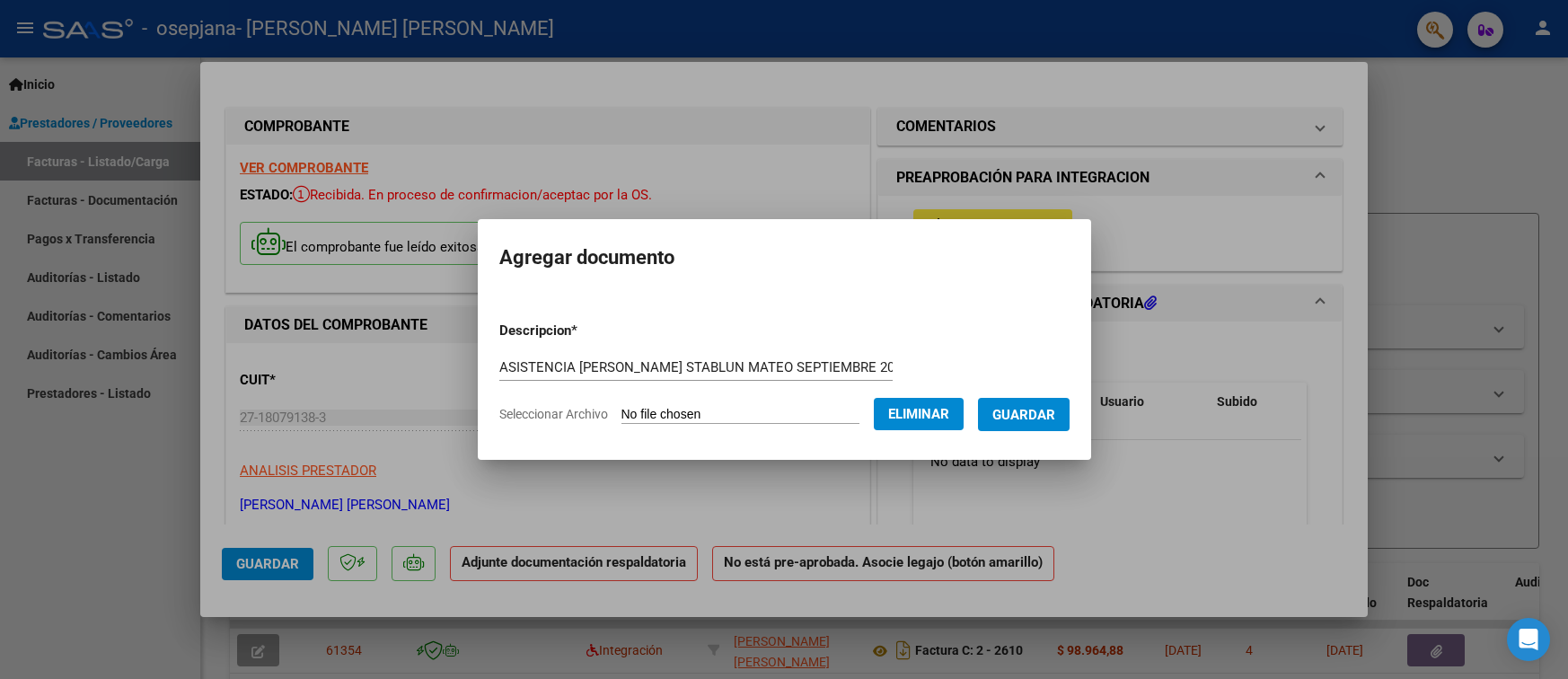
click at [1023, 405] on span "Guardar" at bounding box center [1024, 413] width 63 height 16
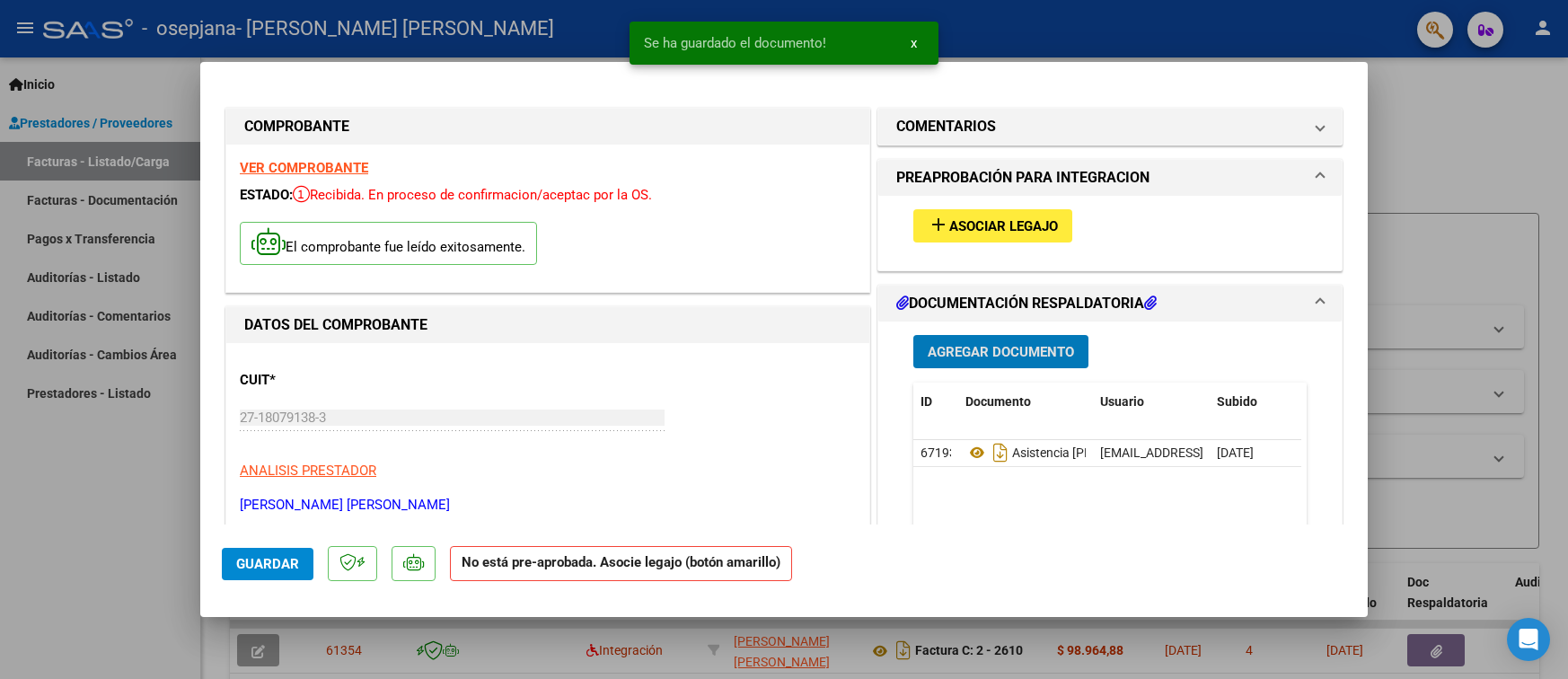
click at [974, 353] on span "Agregar Documento" at bounding box center [1001, 352] width 146 height 16
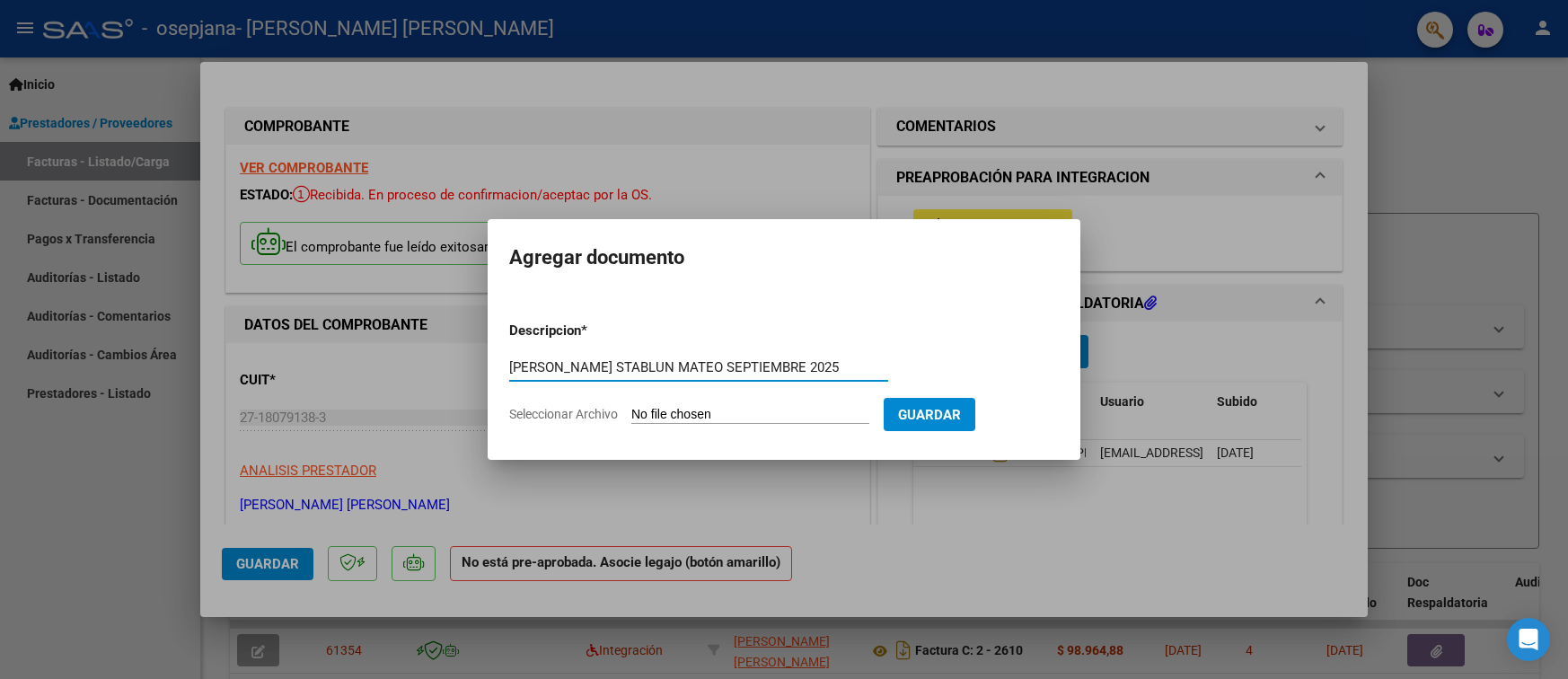
type input "[PERSON_NAME] STABLUN MATEO SEPTIEMBRE 2025"
click at [669, 418] on input "Seleccionar Archivo" at bounding box center [750, 415] width 238 height 17
type input "C:\fakepath\[PERSON_NAME] STABLUN MATEO SEPTIEMBRE 2025.pdf"
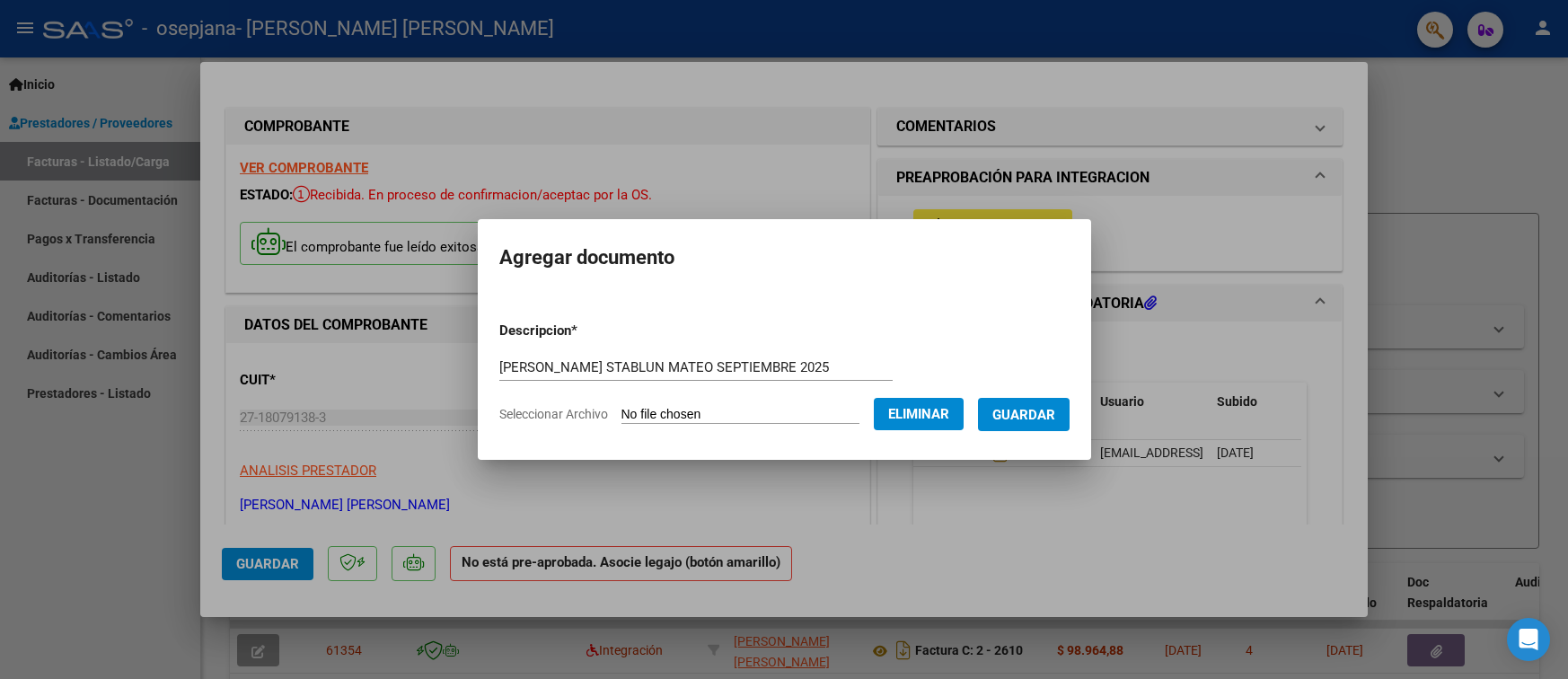
click at [1027, 406] on span "Guardar" at bounding box center [1024, 414] width 63 height 16
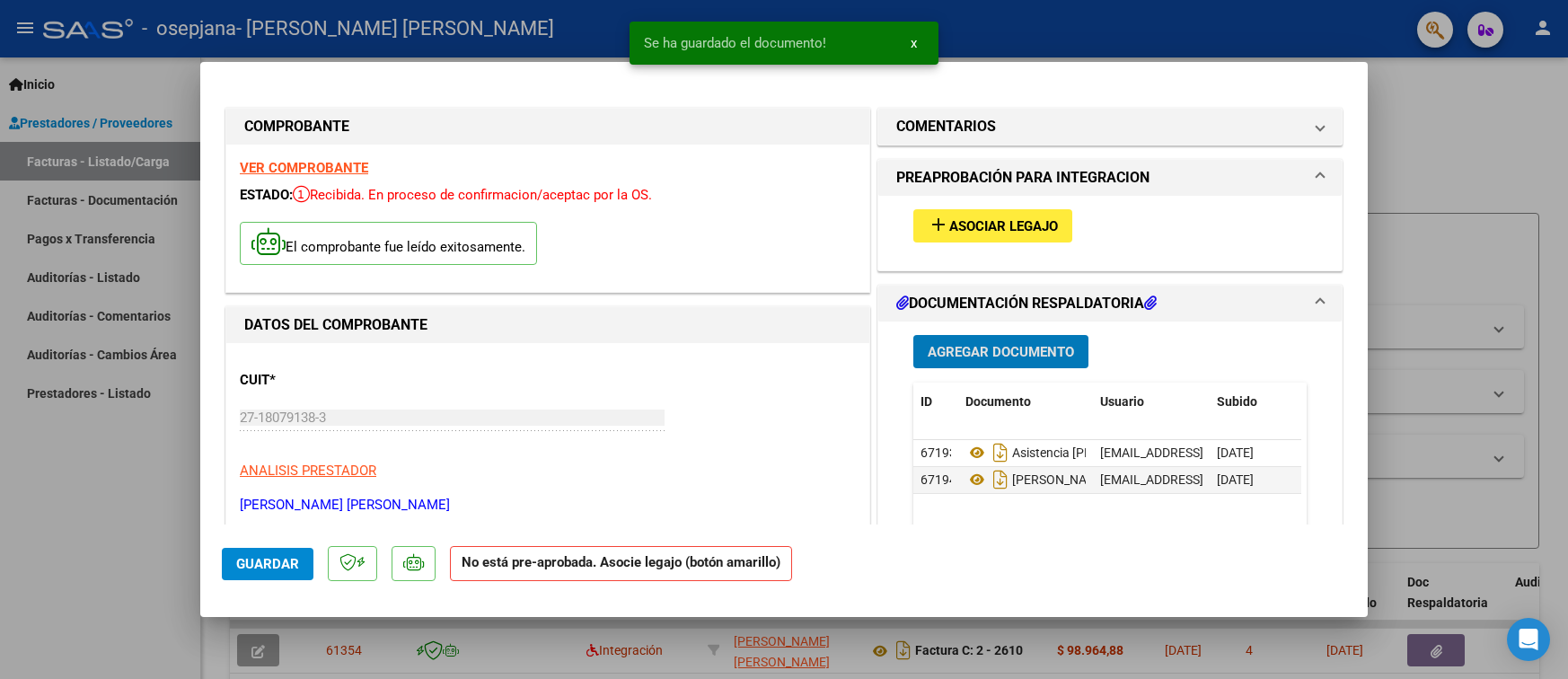
click at [252, 559] on span "Guardar" at bounding box center [268, 563] width 63 height 16
click at [295, 572] on button "Guardar" at bounding box center [268, 564] width 92 height 33
click at [1404, 99] on div at bounding box center [784, 340] width 1568 height 679
type input "$ 0,00"
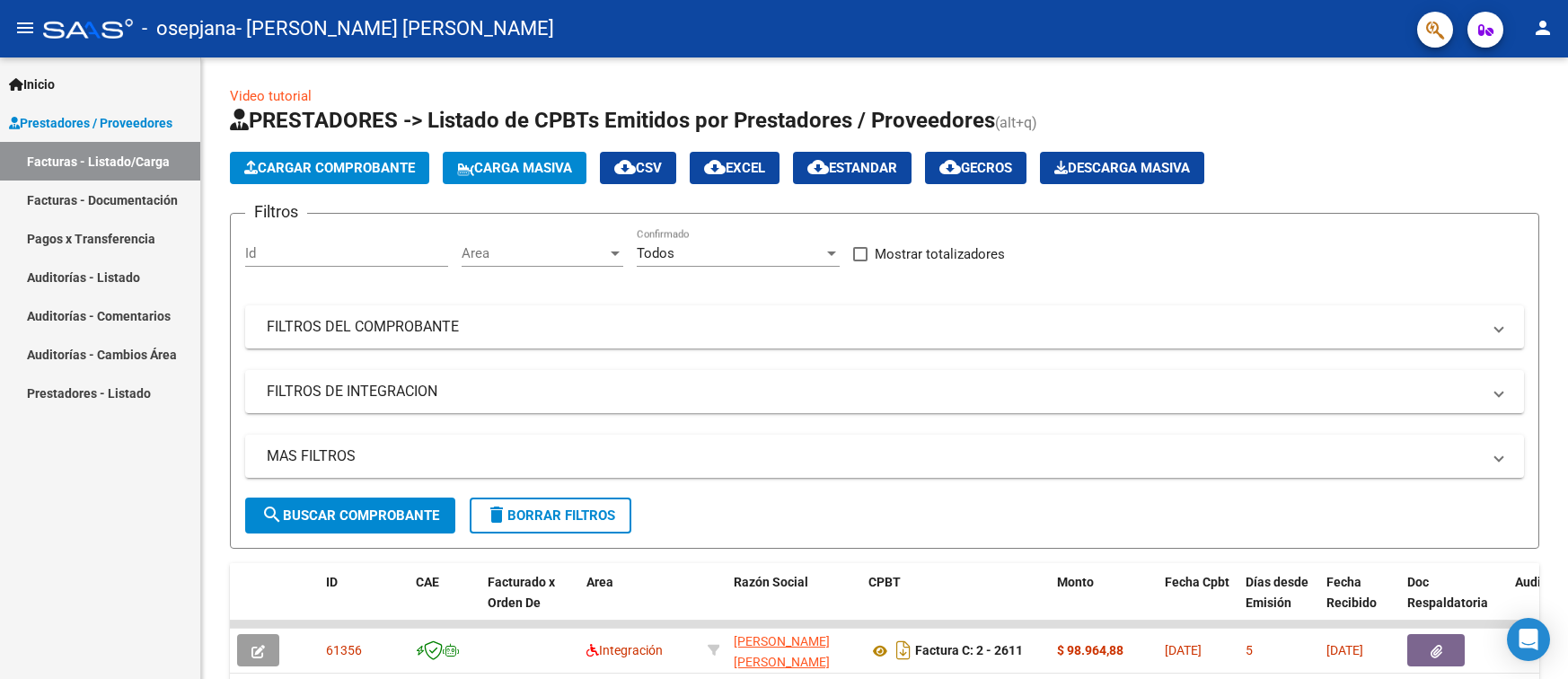
click at [1548, 32] on mat-icon "person" at bounding box center [1543, 28] width 22 height 22
click at [1514, 115] on button "exit_to_app Salir" at bounding box center [1506, 118] width 110 height 43
